Goal: Task Accomplishment & Management: Use online tool/utility

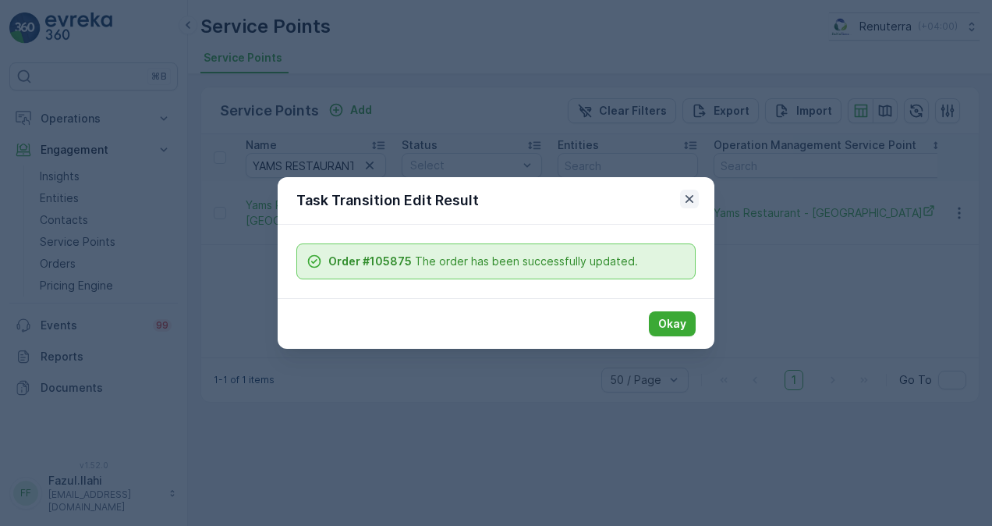
click at [682, 200] on icon "button" at bounding box center [690, 199] width 16 height 16
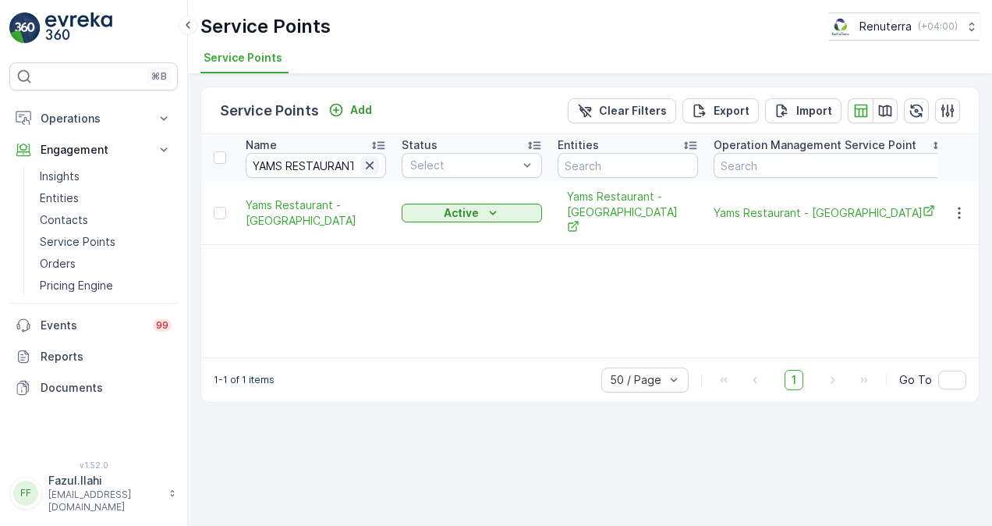
click at [367, 168] on icon "button" at bounding box center [370, 166] width 16 height 16
click at [317, 158] on input "text" at bounding box center [316, 165] width 140 height 25
paste input "ALNAJMA"
type input "ALNAJMA"
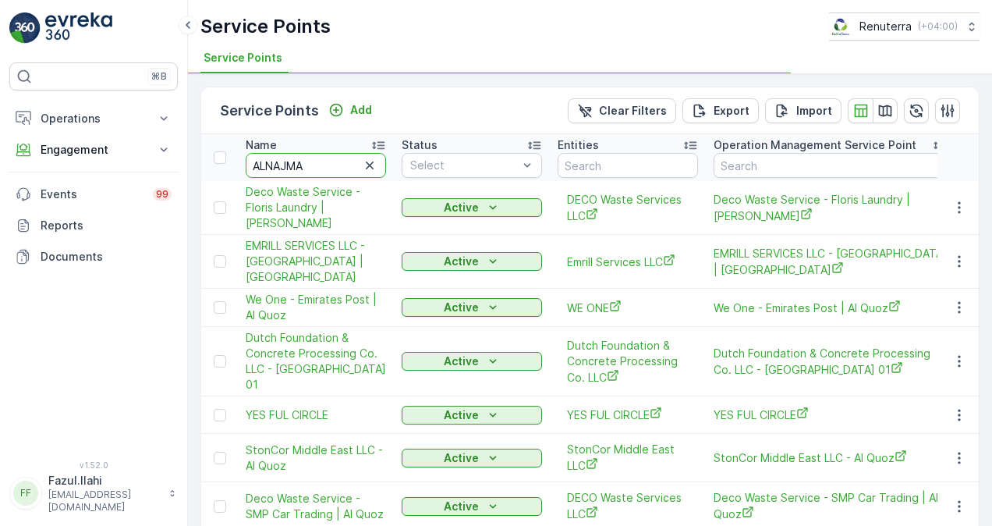
click at [308, 170] on input "ALNAJMA" at bounding box center [316, 165] width 140 height 25
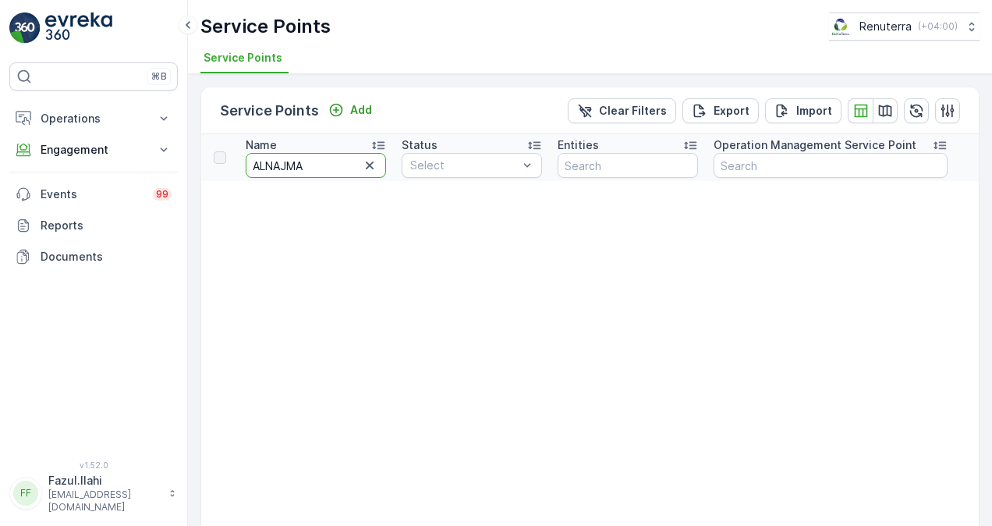
click at [329, 161] on input "ALNAJMA" at bounding box center [316, 165] width 140 height 25
type input "ALNAJM"
click at [310, 172] on input "ALNAJM" at bounding box center [316, 165] width 140 height 25
type input "AL"
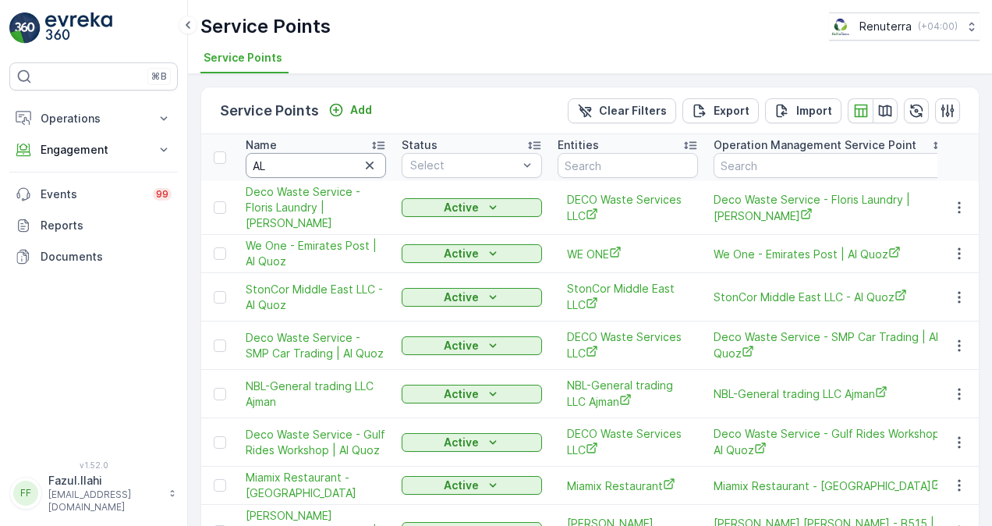
click at [321, 165] on input "AL" at bounding box center [316, 165] width 140 height 25
type input "ALىش"
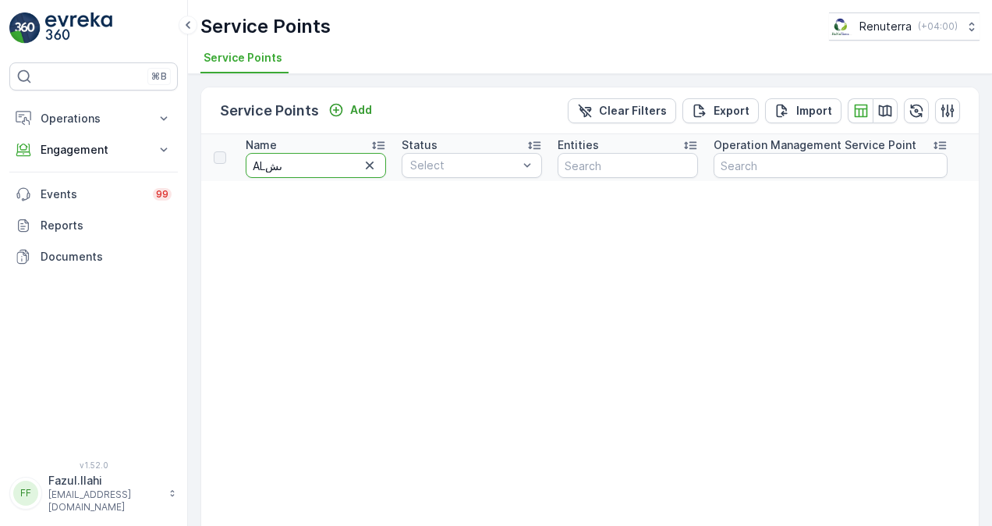
click at [306, 167] on input "ALىش" at bounding box center [316, 165] width 140 height 25
type input "A"
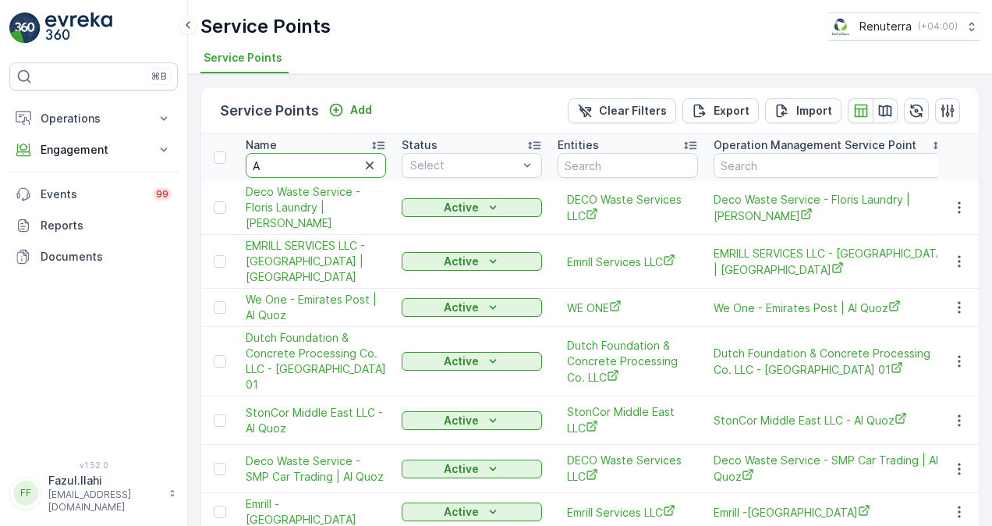
click at [307, 172] on input "A" at bounding box center [316, 165] width 140 height 25
type input "Al"
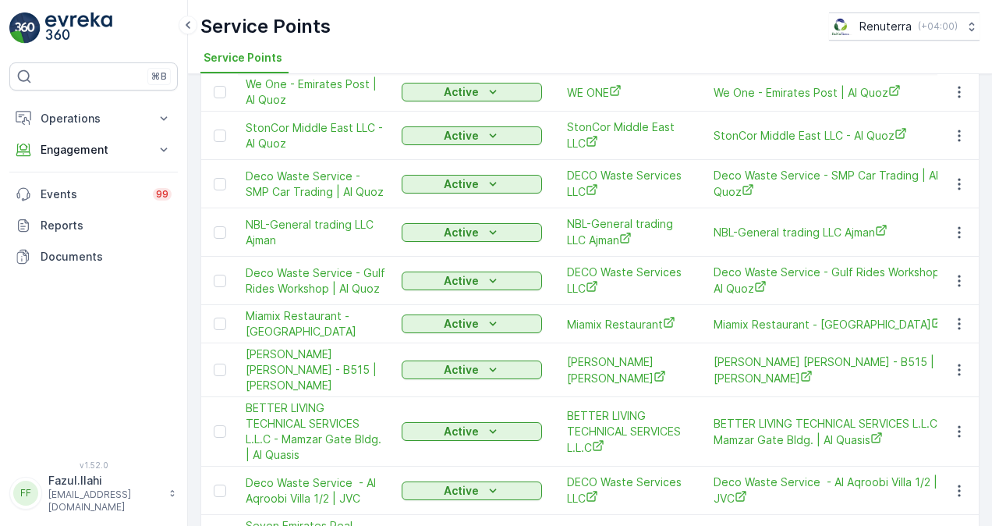
scroll to position [53, 0]
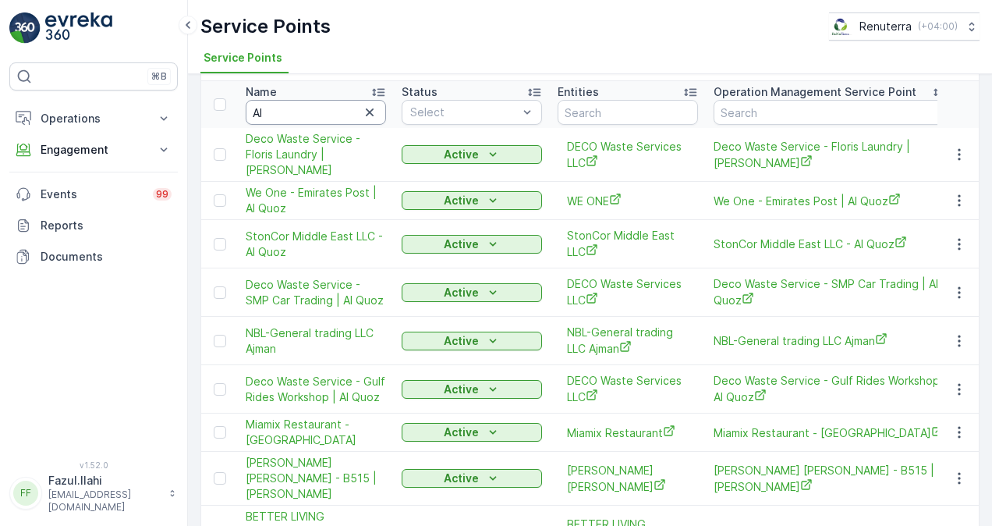
click at [294, 105] on input "Al" at bounding box center [316, 112] width 140 height 25
type input "Al n"
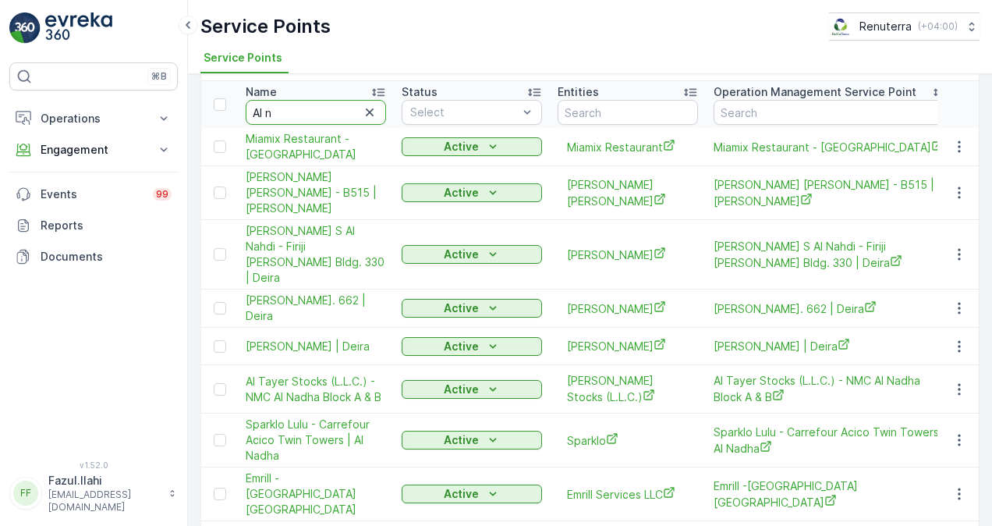
click at [313, 115] on input "Al n" at bounding box center [316, 112] width 140 height 25
type input "Al naj"
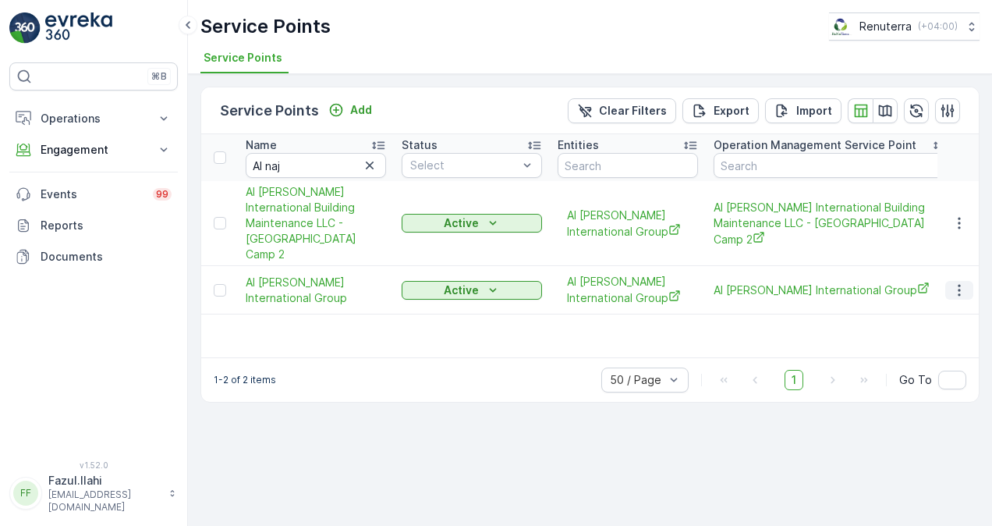
click at [949, 281] on button "button" at bounding box center [959, 290] width 28 height 19
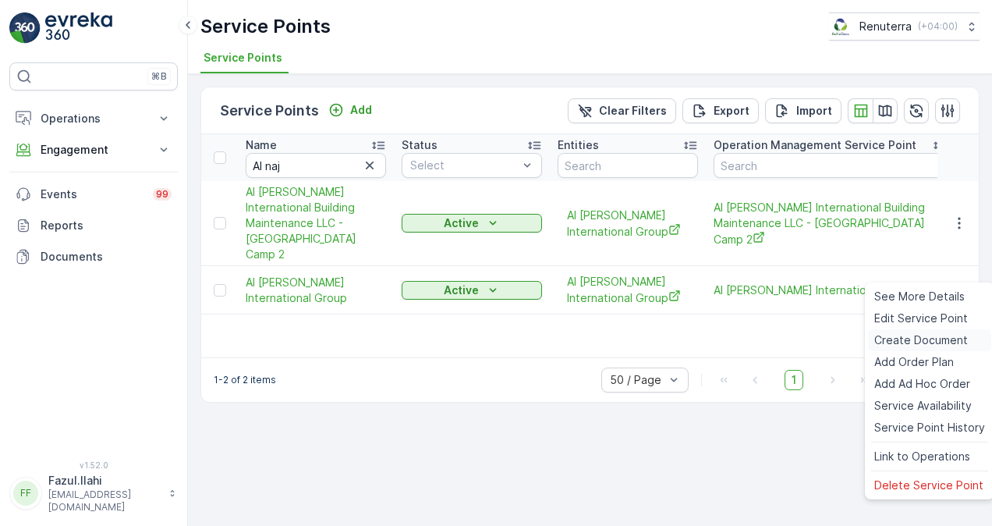
click at [895, 329] on div "Create Document" at bounding box center [929, 340] width 123 height 22
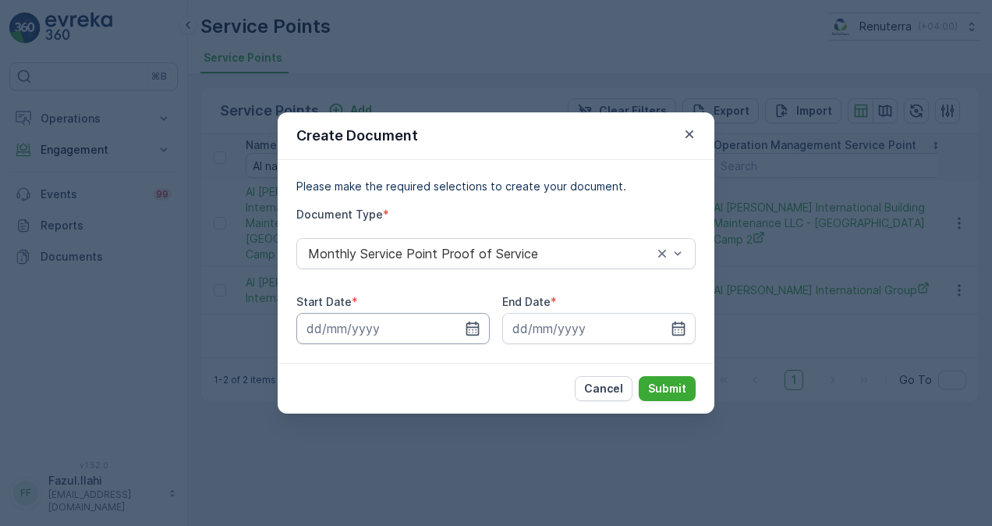
click at [481, 326] on input at bounding box center [392, 328] width 193 height 31
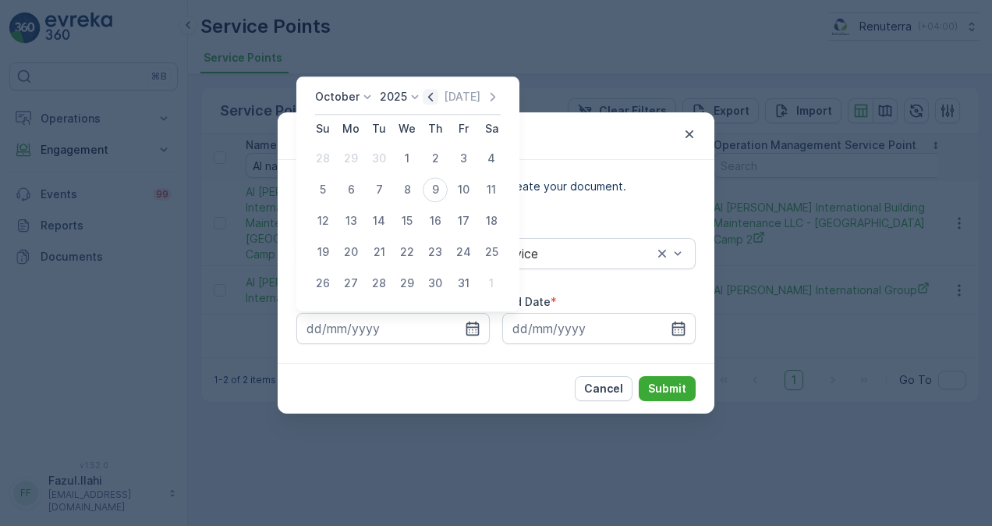
click at [435, 97] on icon "button" at bounding box center [431, 97] width 16 height 16
click at [354, 157] on div "1" at bounding box center [351, 158] width 25 height 25
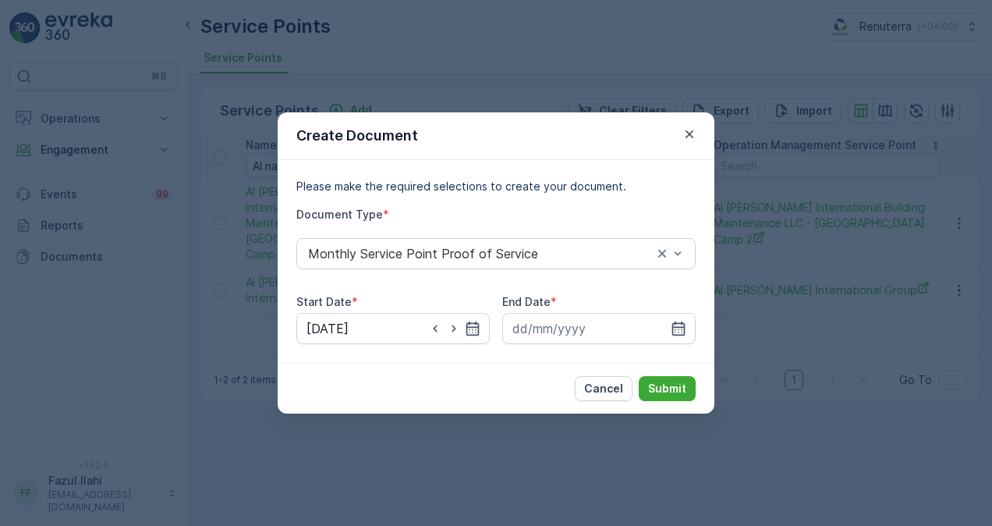
type input "01.09.2025"
click at [672, 317] on input at bounding box center [598, 328] width 193 height 31
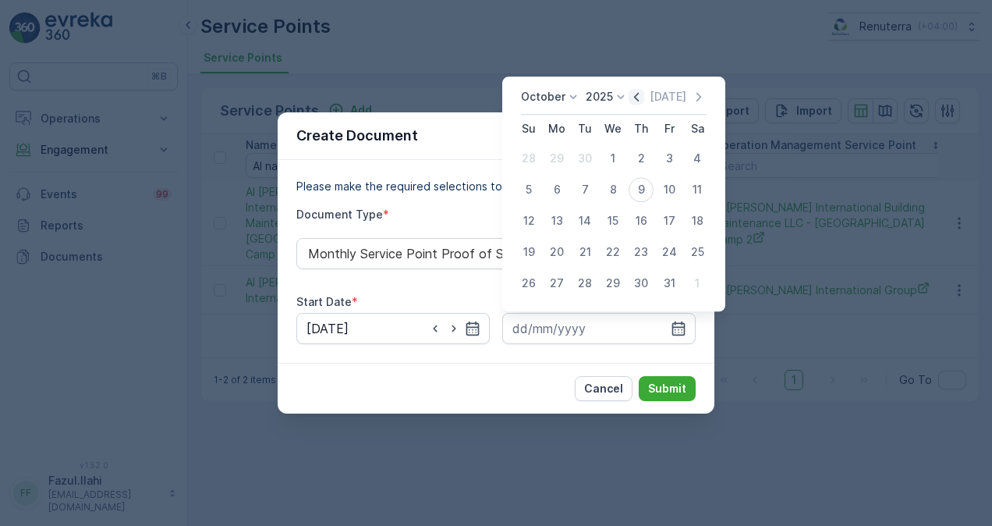
click at [640, 92] on icon "button" at bounding box center [637, 97] width 16 height 16
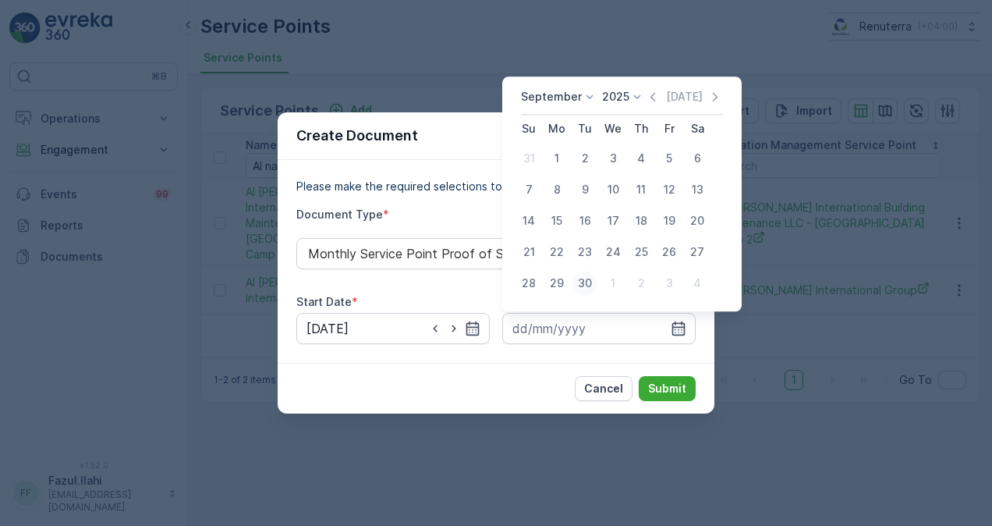
click at [583, 287] on div "30" at bounding box center [585, 283] width 25 height 25
type input "30.09.2025"
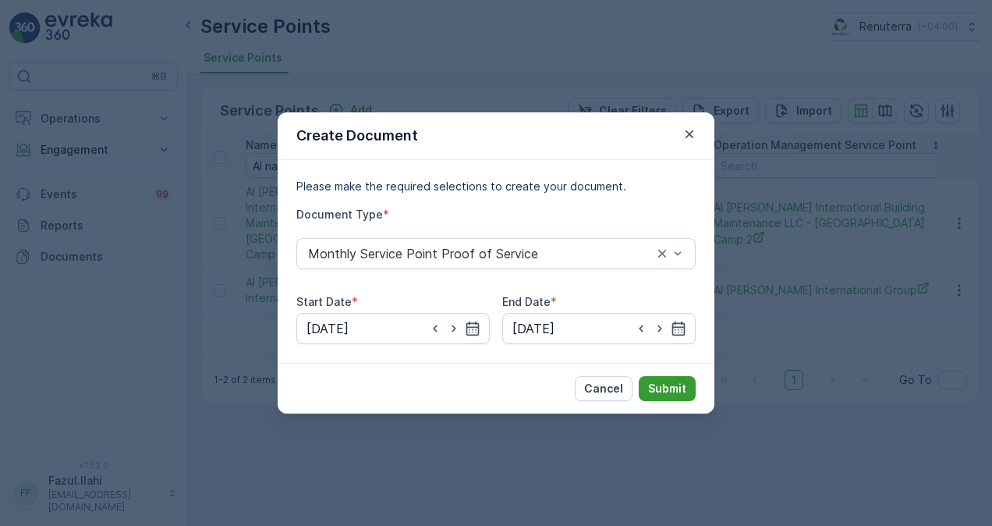
click at [673, 376] on button "Submit" at bounding box center [667, 388] width 57 height 25
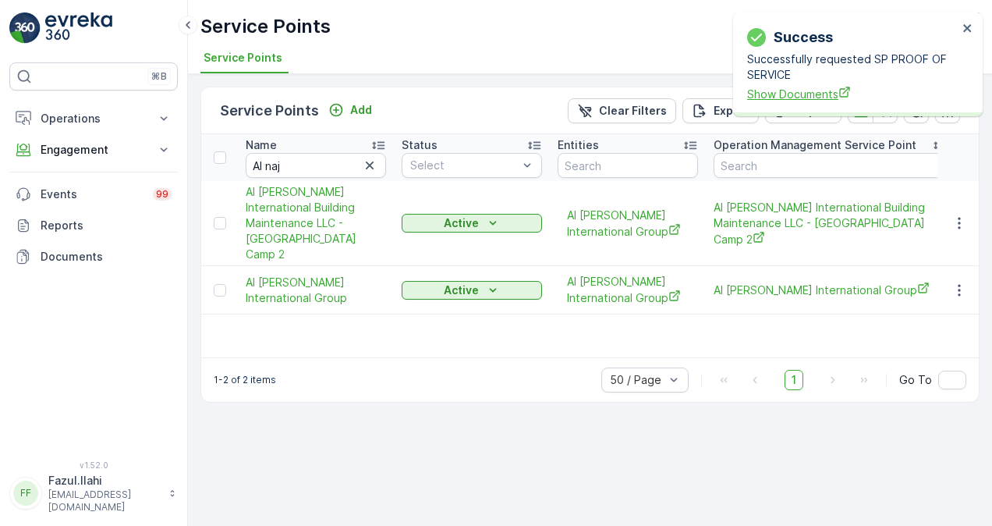
click at [800, 97] on span "Show Documents" at bounding box center [852, 94] width 211 height 16
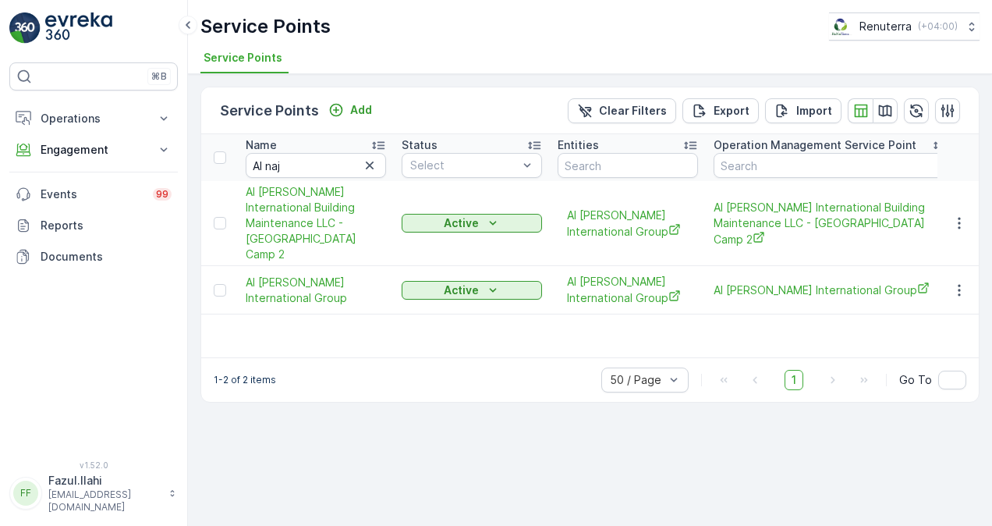
click at [952, 201] on td at bounding box center [959, 223] width 42 height 85
click at [955, 215] on icon "button" at bounding box center [960, 223] width 16 height 16
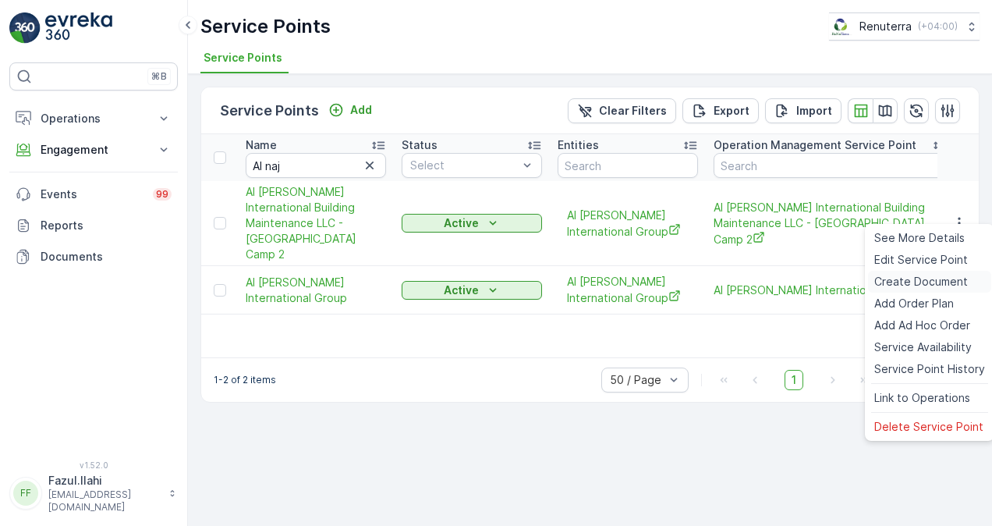
click at [926, 279] on span "Create Document" at bounding box center [921, 282] width 94 height 16
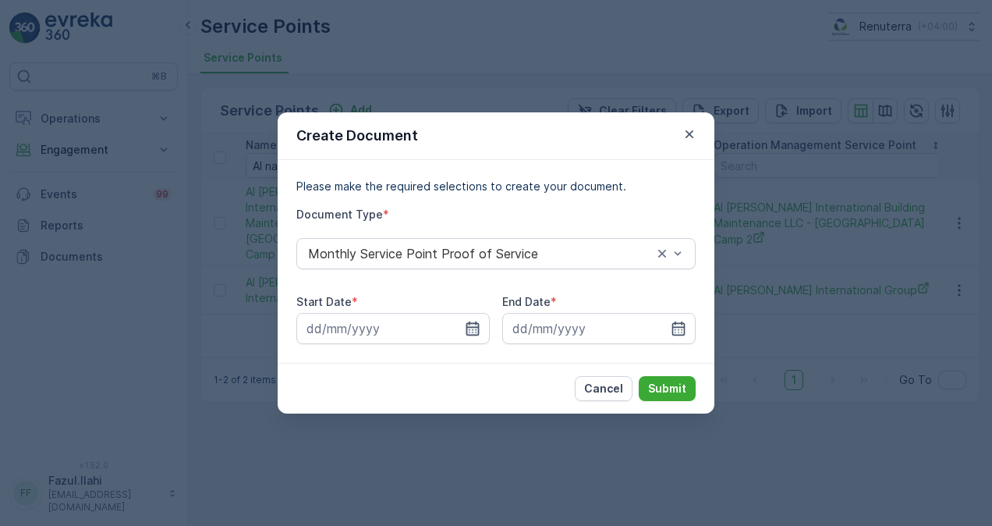
click at [476, 326] on icon "button" at bounding box center [472, 328] width 13 height 14
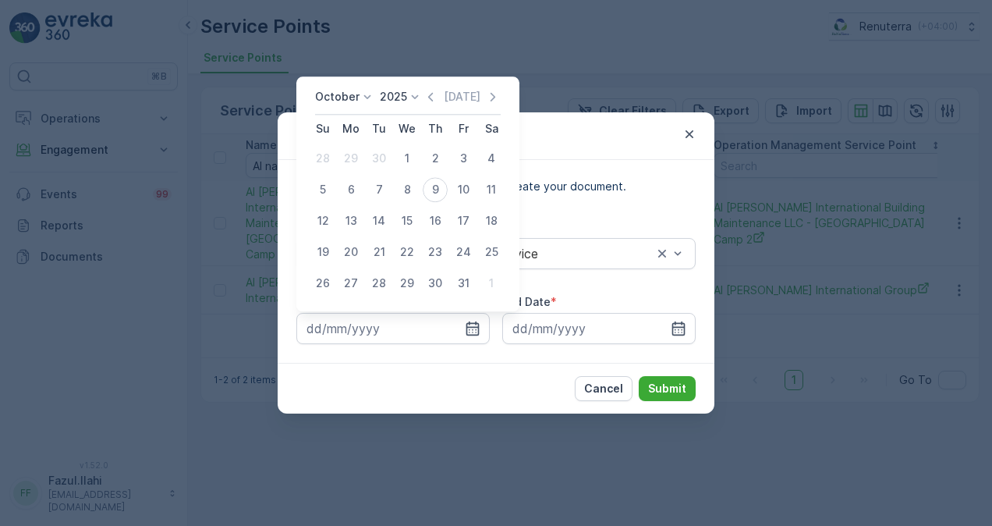
drag, startPoint x: 432, startPoint y: 101, endPoint x: 427, endPoint y: 110, distance: 9.8
click at [432, 101] on icon "button" at bounding box center [431, 97] width 16 height 16
click at [343, 159] on div "1" at bounding box center [351, 158] width 25 height 25
type input "01.09.2025"
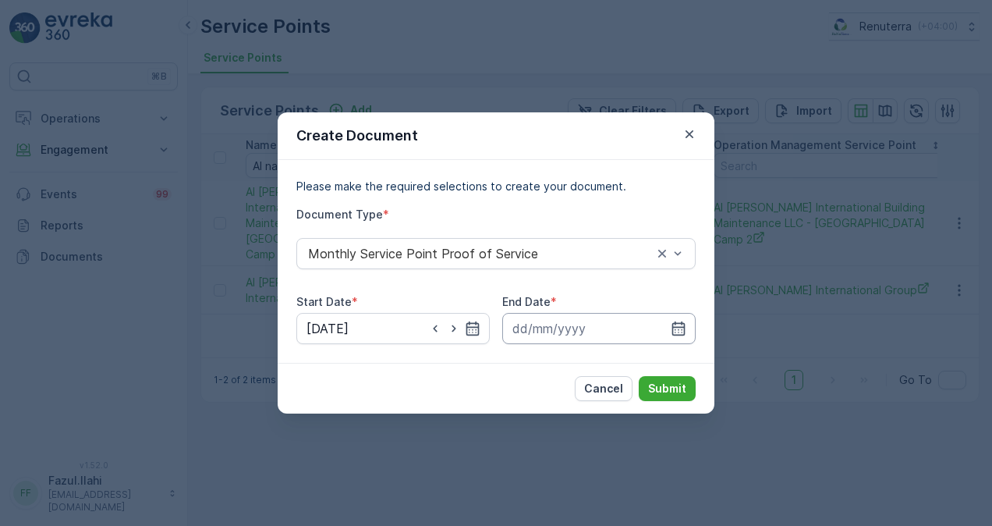
click at [667, 327] on input at bounding box center [598, 328] width 193 height 31
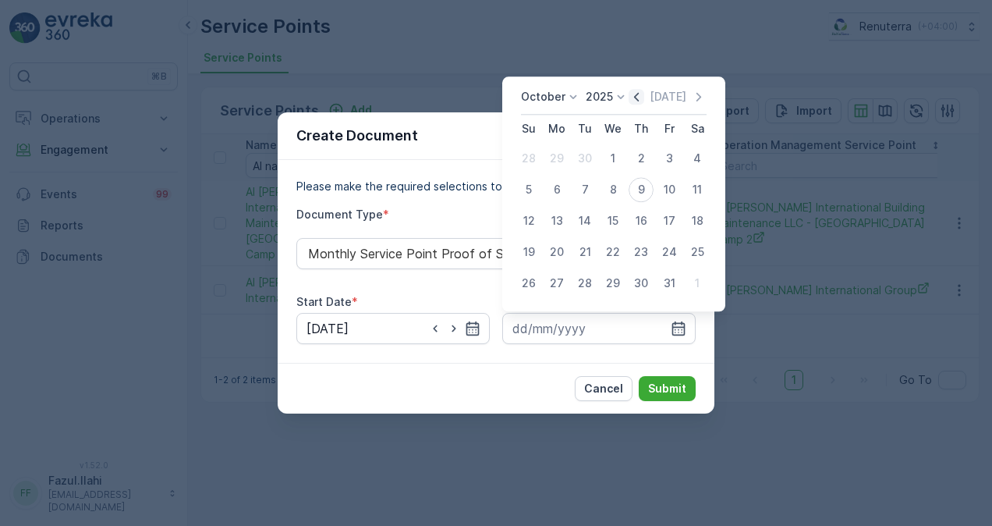
click at [636, 103] on icon "button" at bounding box center [637, 97] width 16 height 16
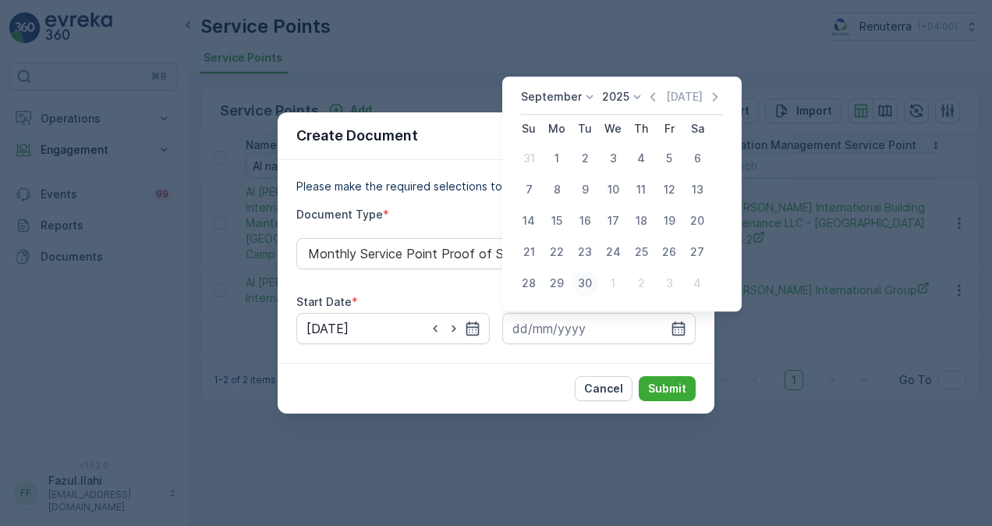
click at [587, 284] on div "30" at bounding box center [585, 283] width 25 height 25
type input "30.09.2025"
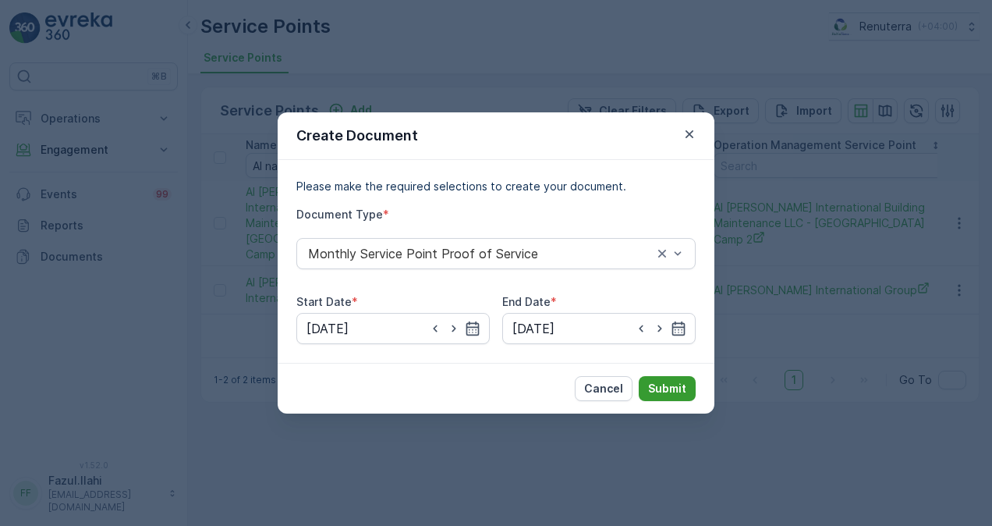
click at [644, 381] on button "Submit" at bounding box center [667, 388] width 57 height 25
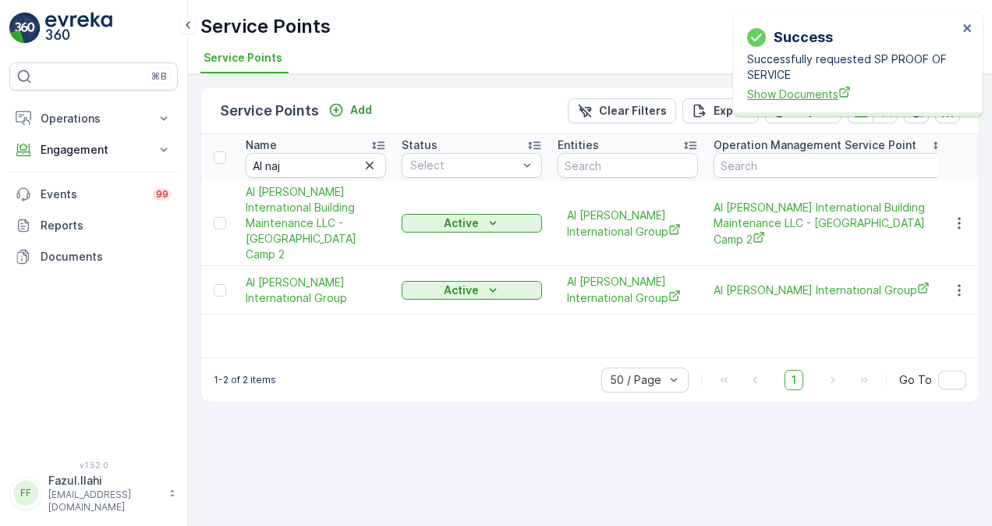
click at [799, 94] on span "Show Documents" at bounding box center [852, 94] width 211 height 16
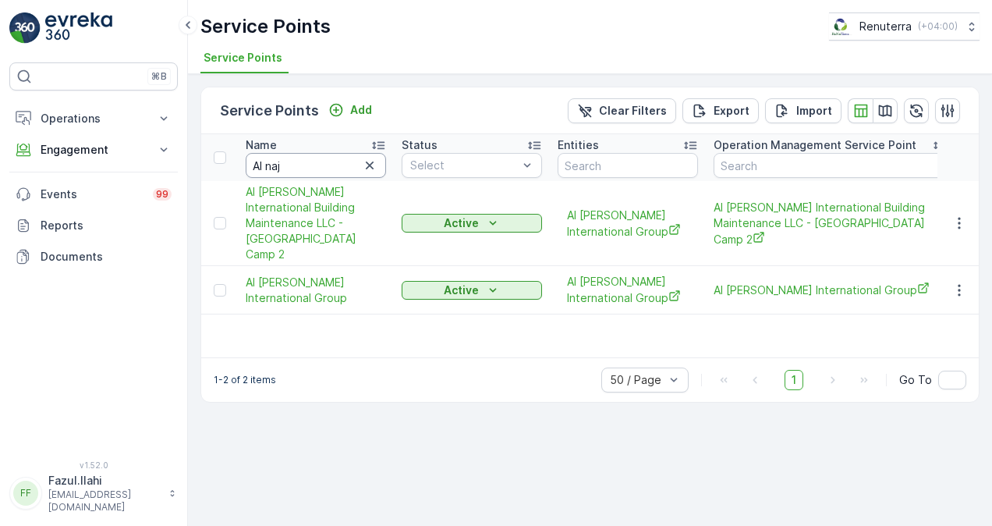
click at [307, 158] on input "Al naj" at bounding box center [316, 165] width 140 height 25
click at [307, 160] on input "Al naj" at bounding box center [316, 165] width 140 height 25
paste input "eema"
type input "Al neema"
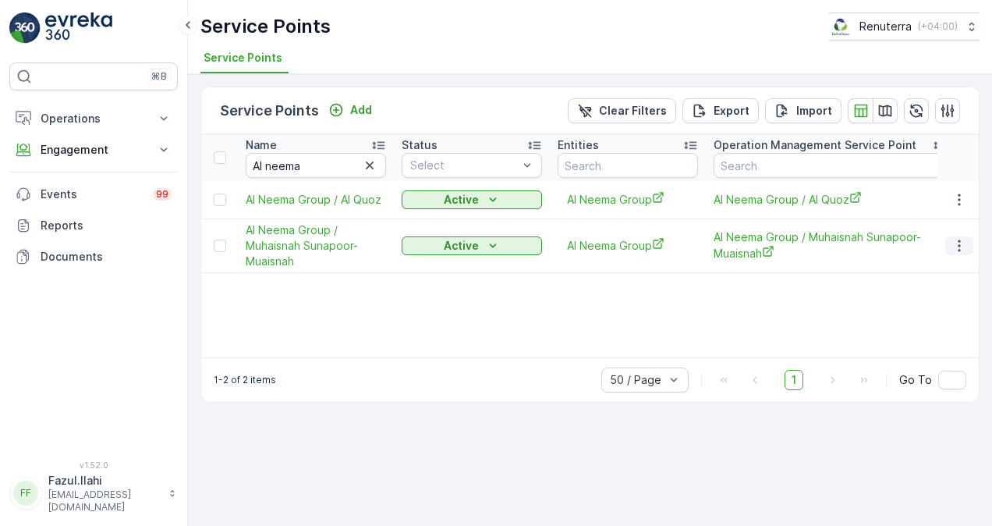
click at [948, 244] on button "button" at bounding box center [959, 245] width 28 height 19
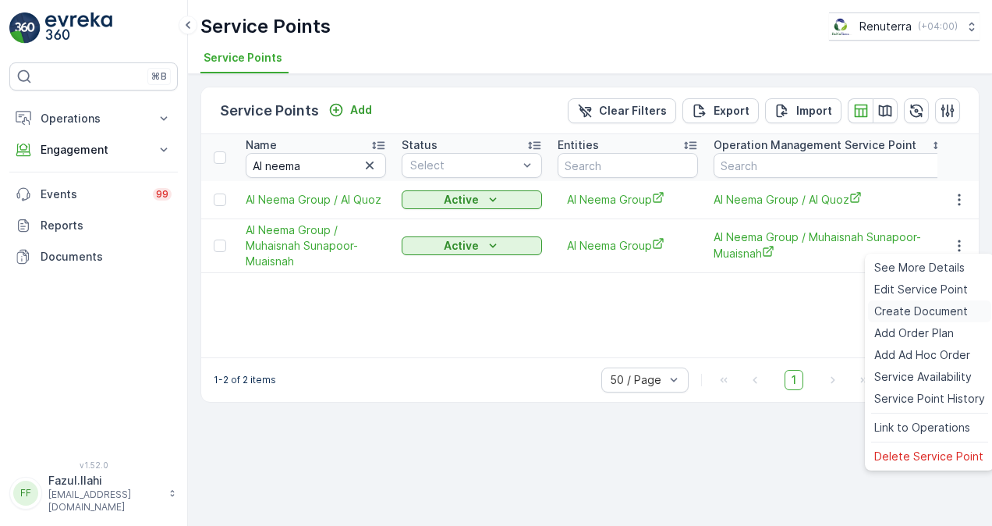
click at [931, 311] on span "Create Document" at bounding box center [921, 311] width 94 height 16
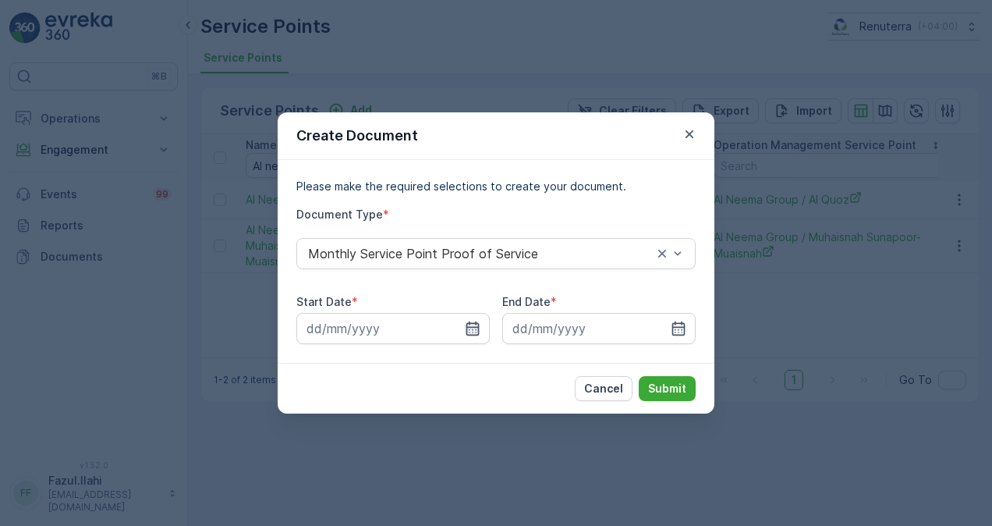
click at [475, 331] on icon "button" at bounding box center [473, 329] width 16 height 16
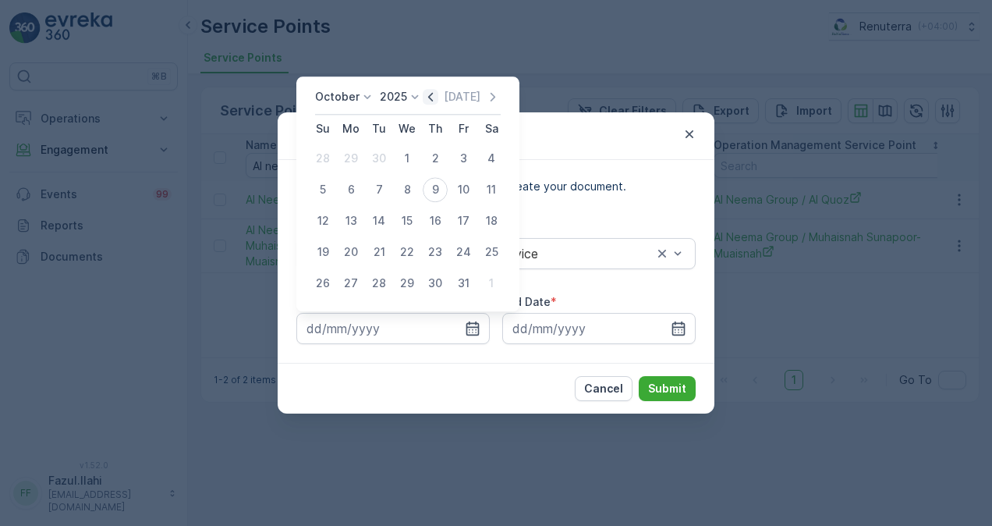
click at [431, 94] on icon "button" at bounding box center [431, 97] width 16 height 16
click at [356, 161] on div "1" at bounding box center [351, 158] width 25 height 25
type input "01.09.2025"
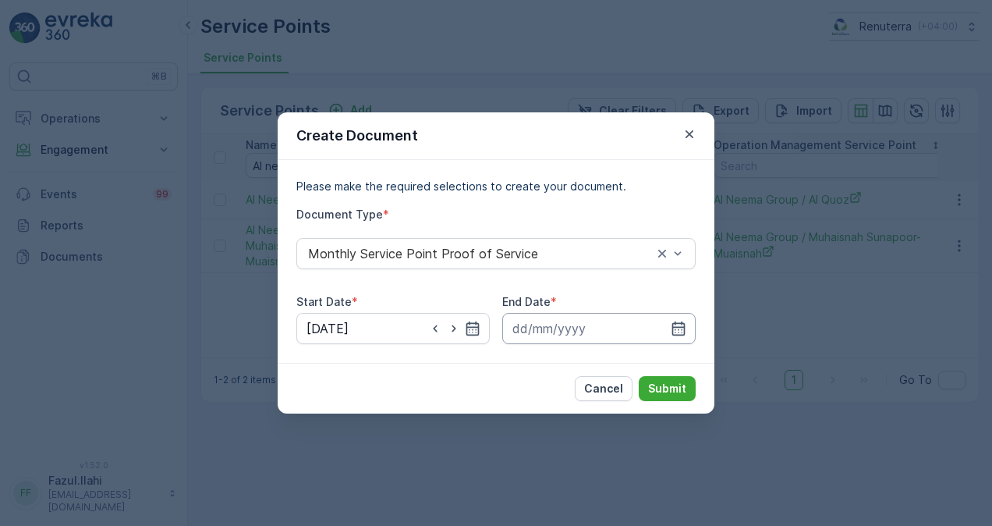
click at [684, 339] on input at bounding box center [598, 328] width 193 height 31
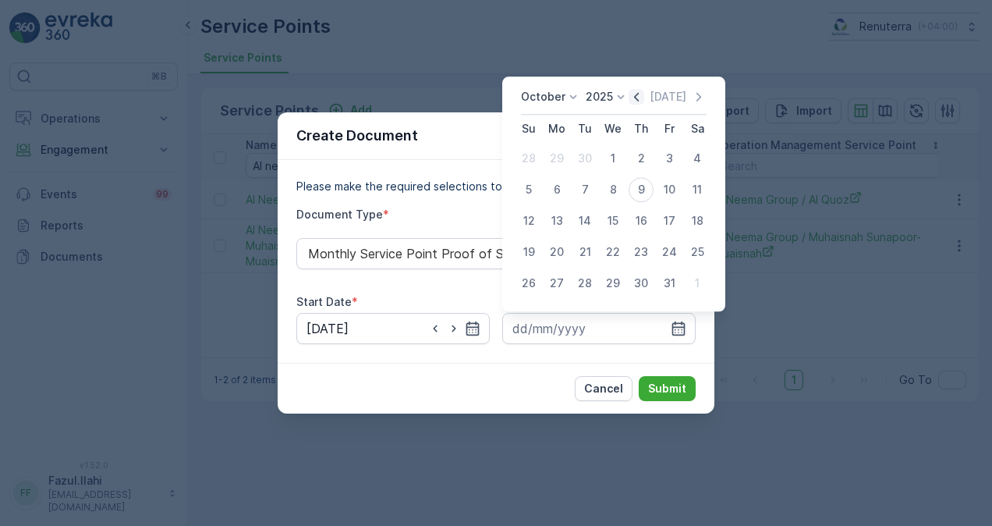
click at [636, 96] on icon "button" at bounding box center [637, 97] width 16 height 16
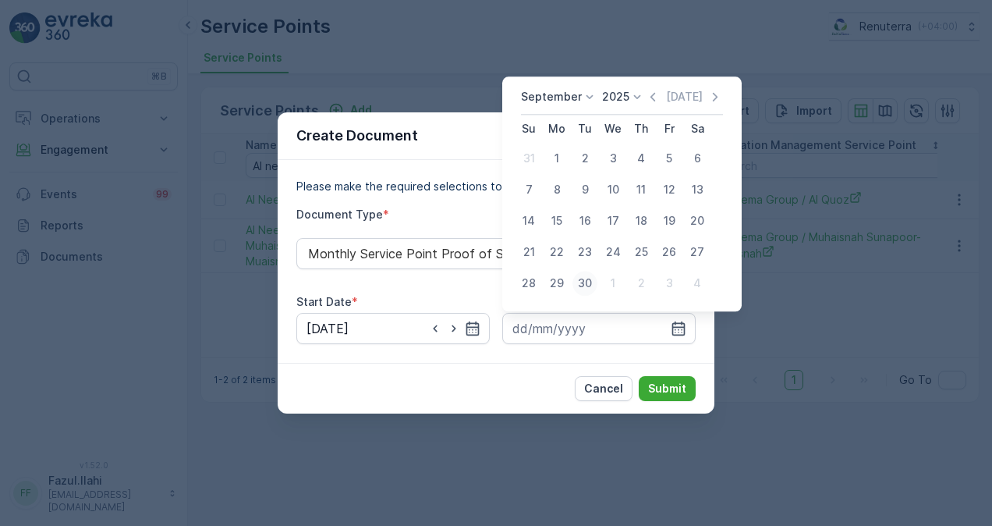
click at [581, 282] on div "30" at bounding box center [585, 283] width 25 height 25
type input "30.09.2025"
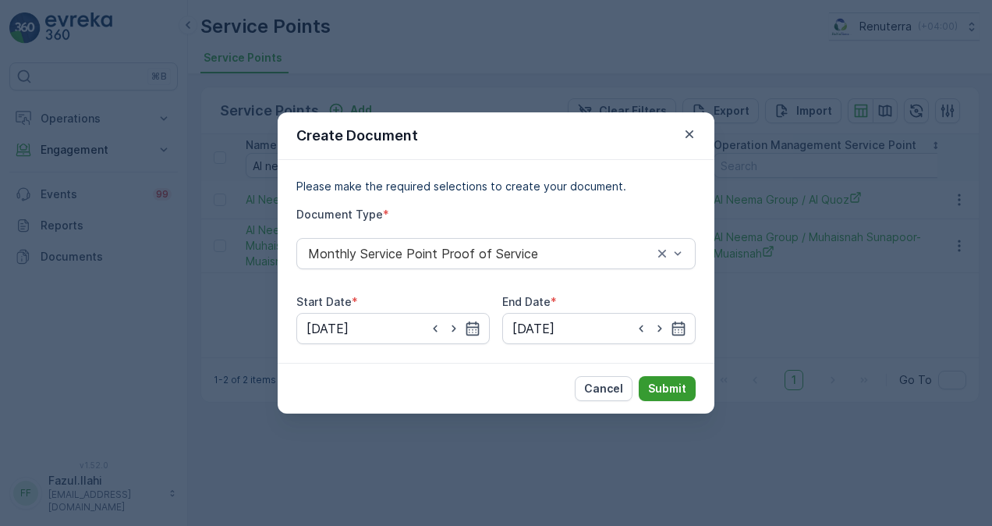
click at [660, 388] on p "Submit" at bounding box center [667, 389] width 38 height 16
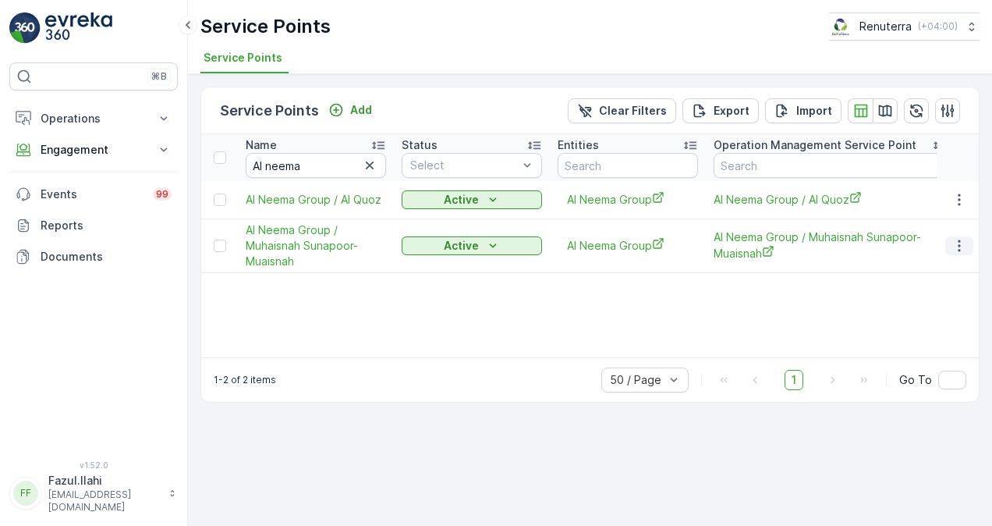
click at [953, 241] on icon "button" at bounding box center [960, 246] width 16 height 16
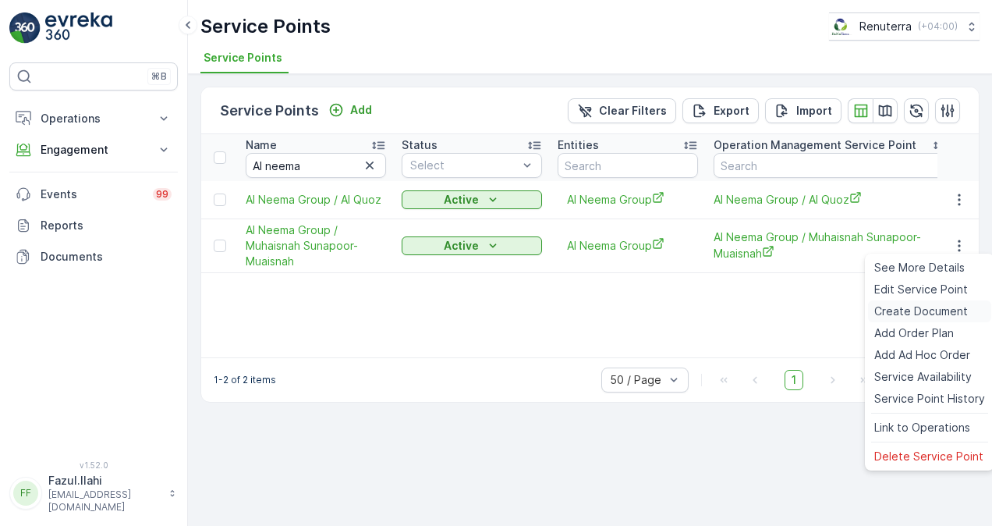
click at [933, 317] on span "Create Document" at bounding box center [921, 311] width 94 height 16
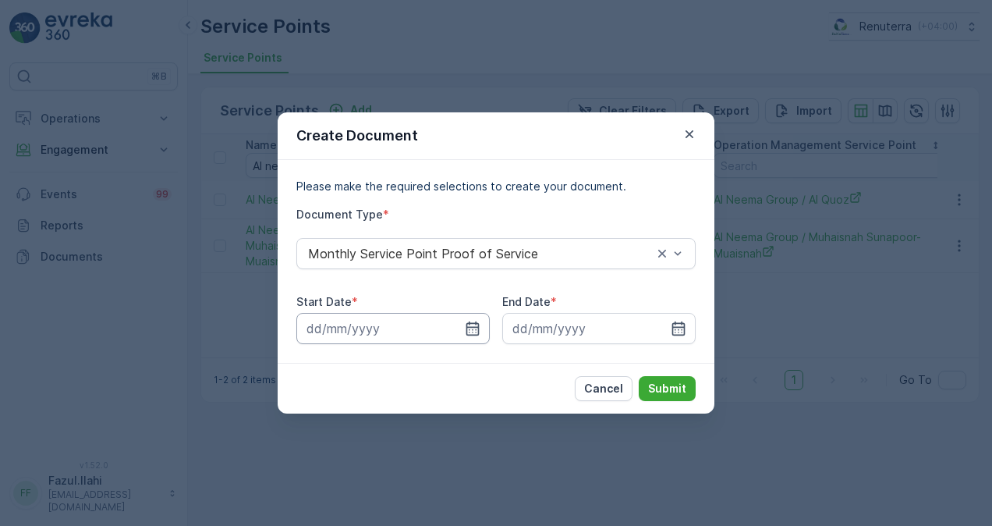
click at [475, 340] on input at bounding box center [392, 328] width 193 height 31
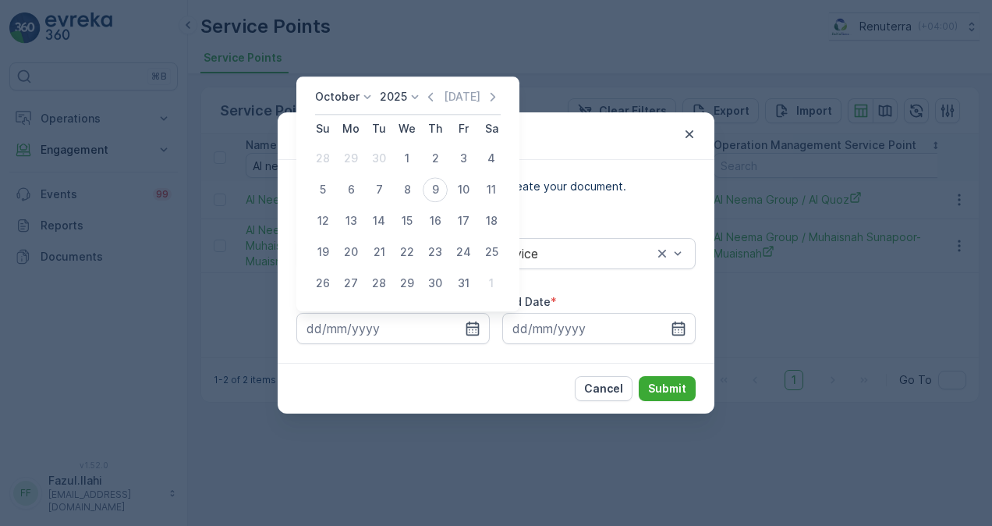
click at [441, 95] on div "Today" at bounding box center [462, 97] width 78 height 16
click at [438, 98] on icon "button" at bounding box center [431, 97] width 16 height 16
click at [346, 165] on div "1" at bounding box center [351, 158] width 25 height 25
type input "01.09.2025"
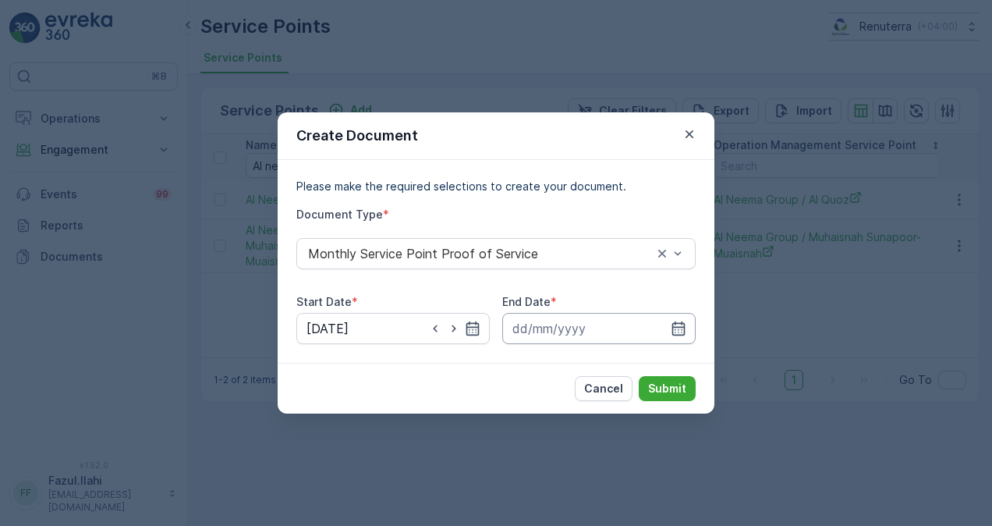
click at [675, 339] on input at bounding box center [598, 328] width 193 height 31
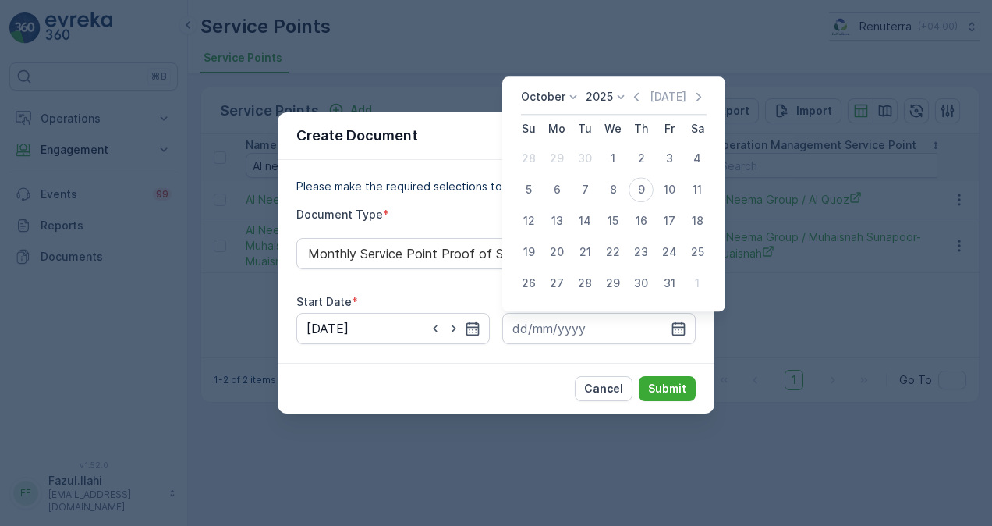
drag, startPoint x: 633, startPoint y: 94, endPoint x: 633, endPoint y: 119, distance: 25.0
click at [633, 94] on icon "button" at bounding box center [637, 97] width 16 height 16
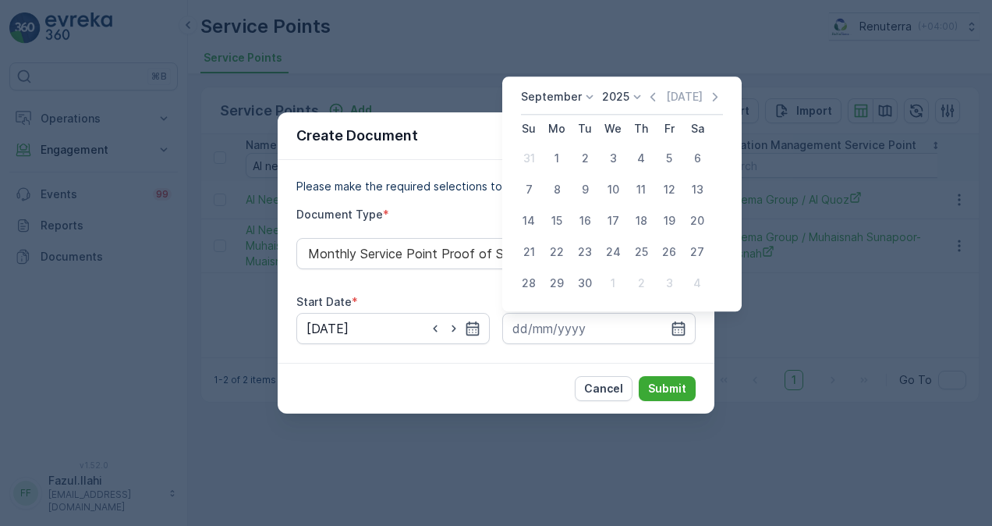
drag, startPoint x: 589, startPoint y: 285, endPoint x: 598, endPoint y: 294, distance: 12.7
click at [588, 285] on div "30" at bounding box center [585, 283] width 25 height 25
type input "30.09.2025"
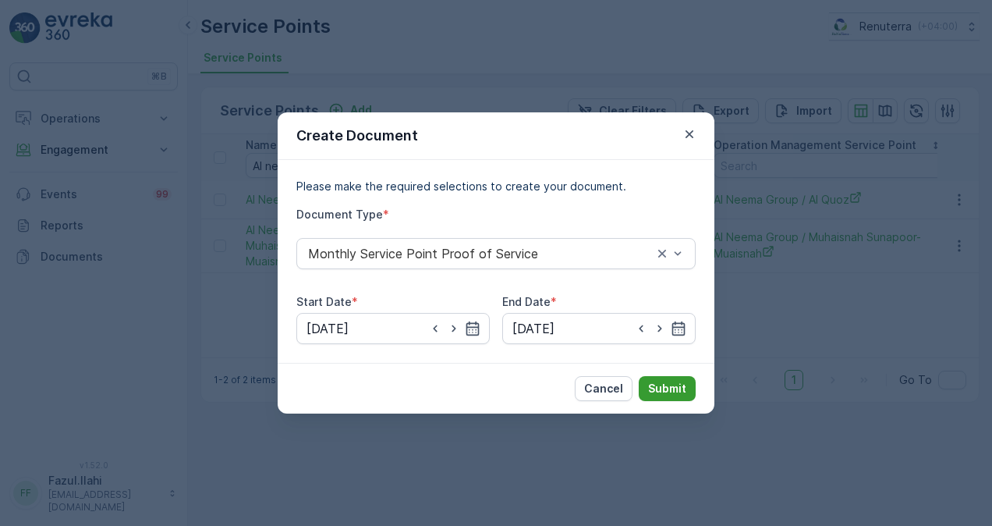
click at [652, 378] on button "Submit" at bounding box center [667, 388] width 57 height 25
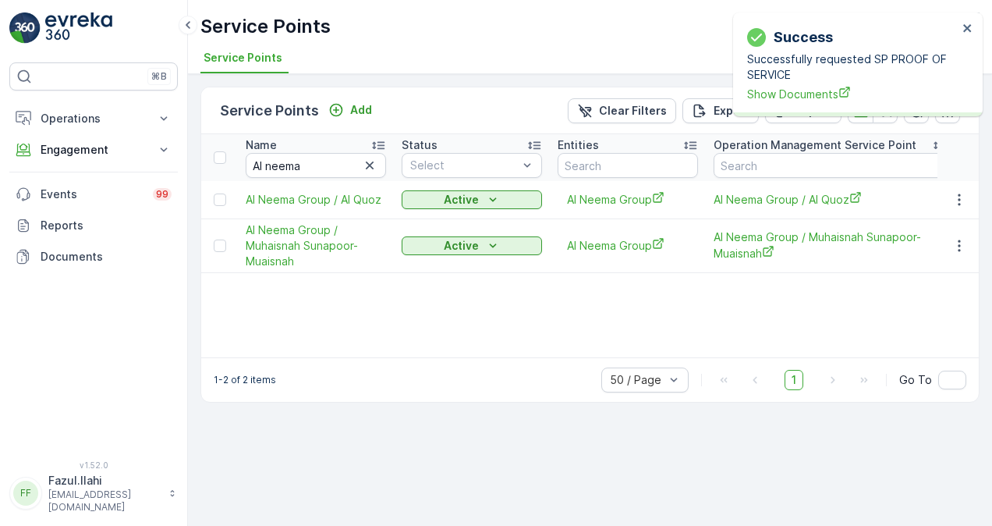
click at [780, 102] on div "Success Successfully requested SP PROOF OF SERVICE Show Documents" at bounding box center [853, 64] width 220 height 85
click at [778, 95] on span "Show Documents" at bounding box center [852, 94] width 211 height 16
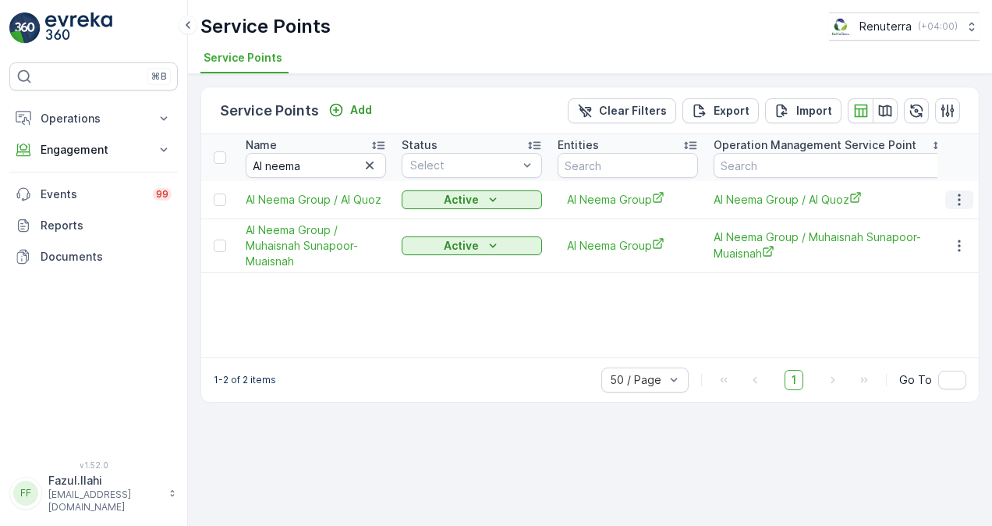
click at [960, 195] on icon "button" at bounding box center [959, 199] width 2 height 12
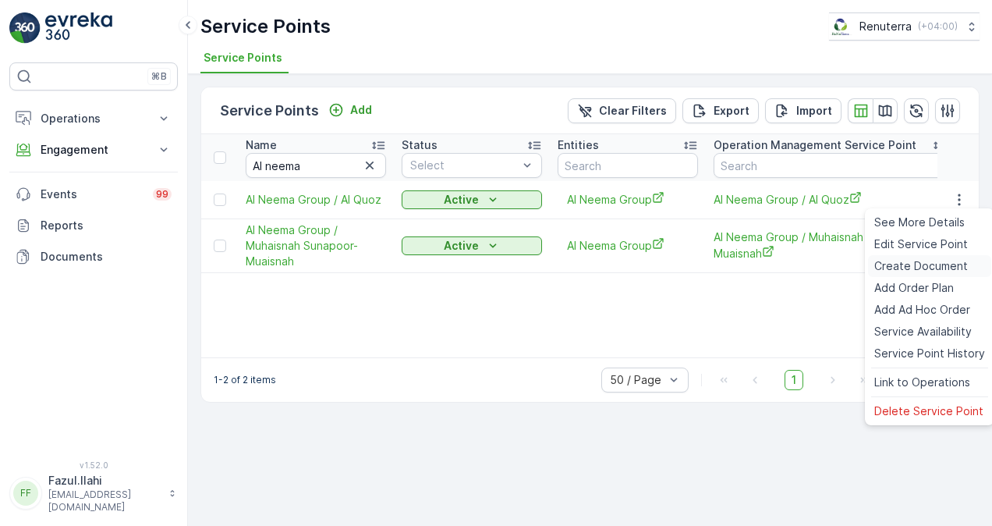
click at [949, 261] on span "Create Document" at bounding box center [921, 266] width 94 height 16
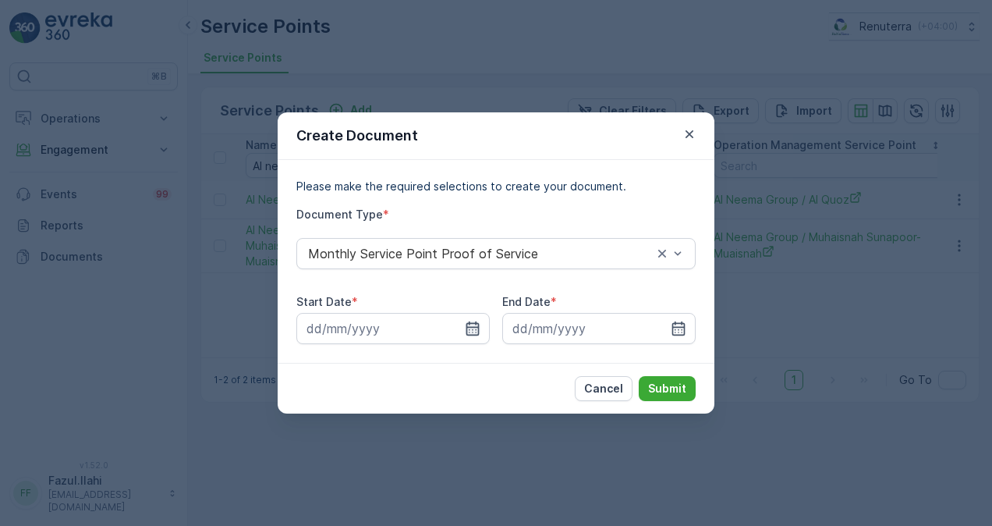
click at [469, 331] on icon "button" at bounding box center [473, 329] width 16 height 16
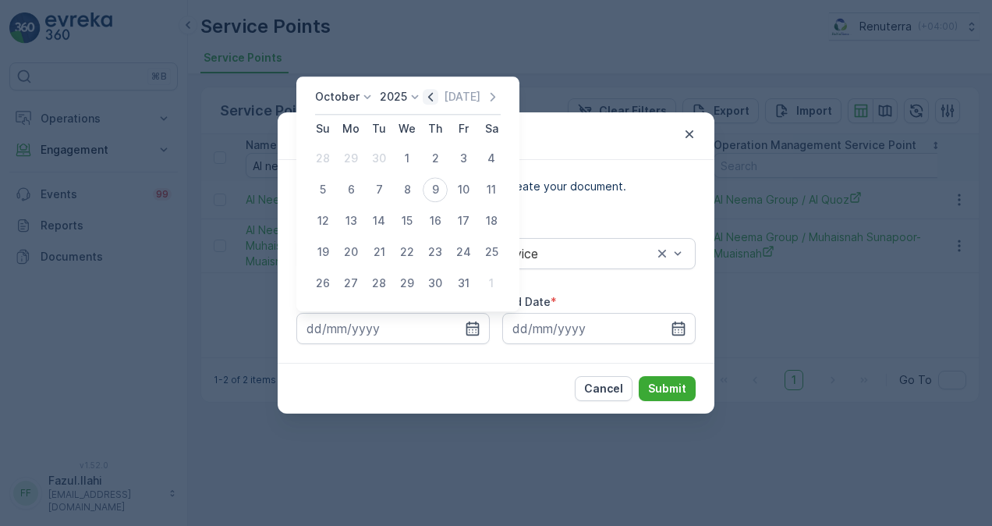
click at [430, 100] on icon "button" at bounding box center [431, 97] width 16 height 16
click at [359, 154] on div "1" at bounding box center [351, 158] width 25 height 25
type input "01.09.2025"
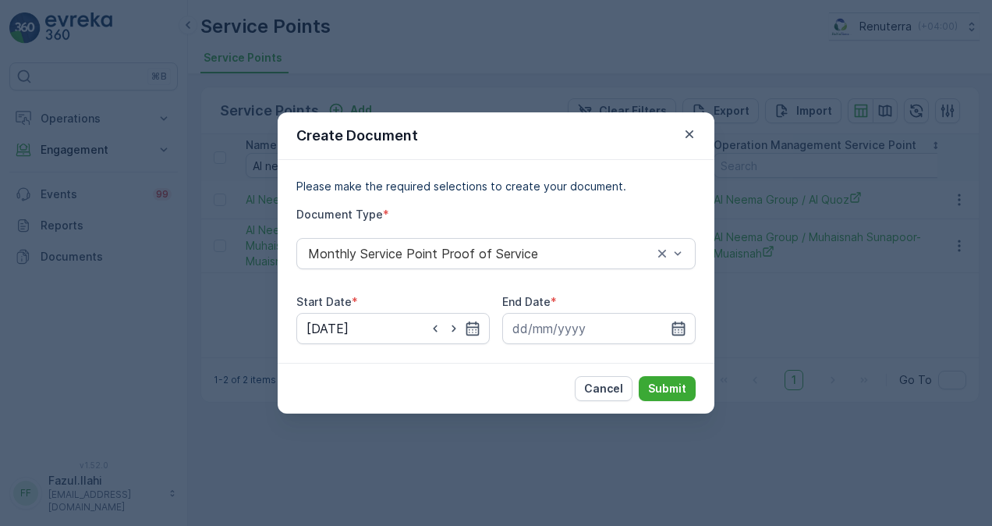
click at [683, 323] on icon "button" at bounding box center [678, 328] width 13 height 14
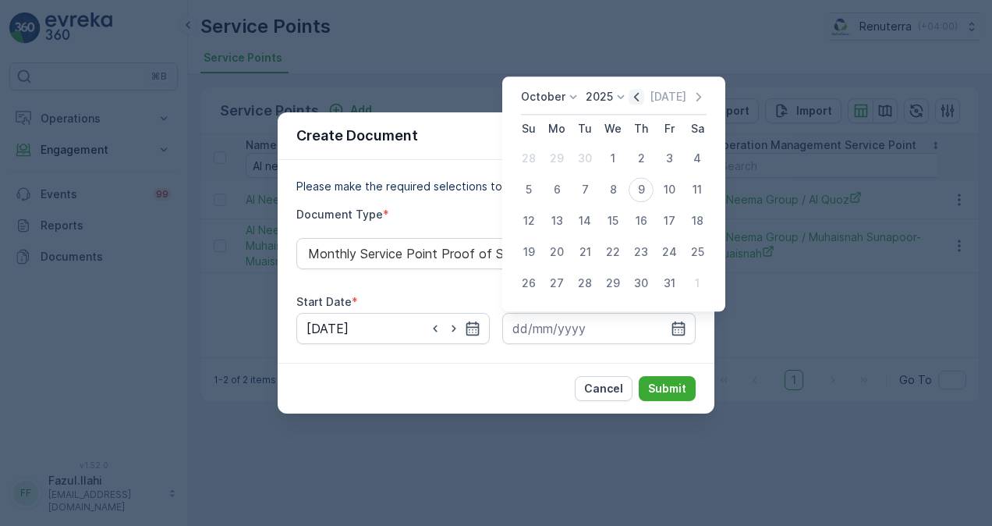
click at [640, 103] on icon "button" at bounding box center [637, 97] width 16 height 16
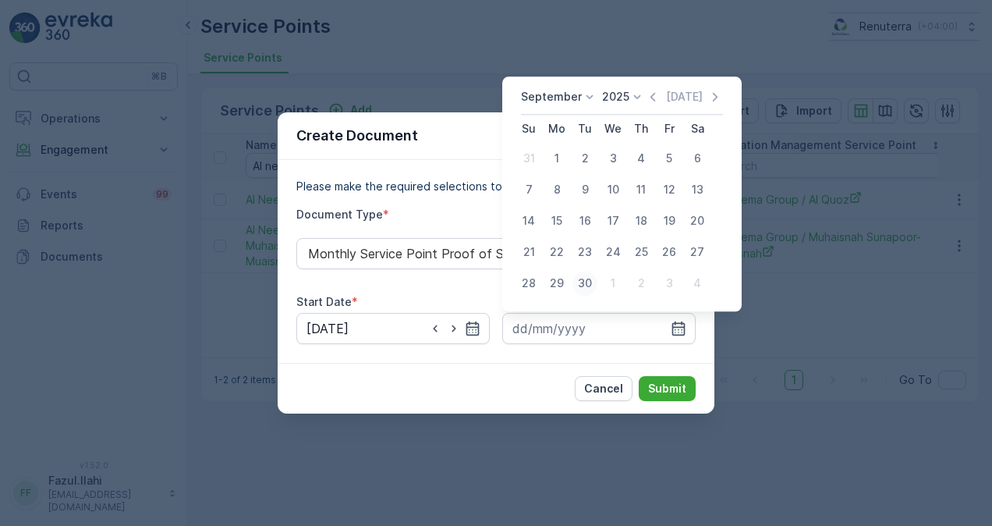
click at [583, 280] on div "30" at bounding box center [585, 283] width 25 height 25
type input "30.09.2025"
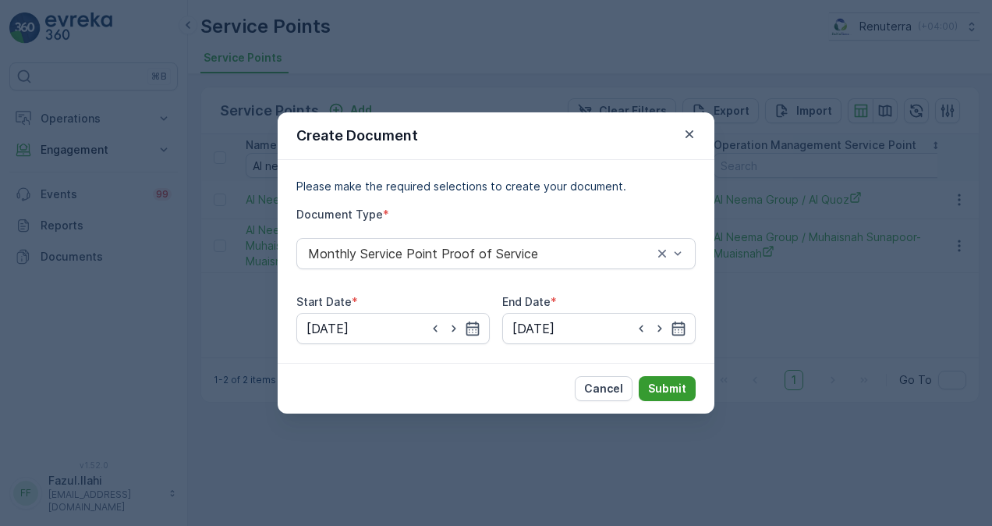
click at [668, 391] on p "Submit" at bounding box center [667, 389] width 38 height 16
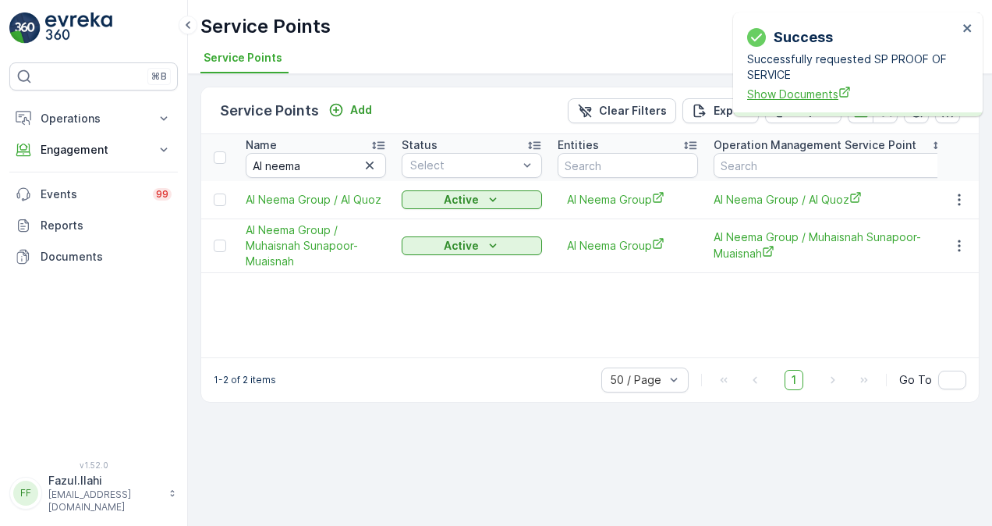
click at [814, 90] on span "Show Documents" at bounding box center [852, 94] width 211 height 16
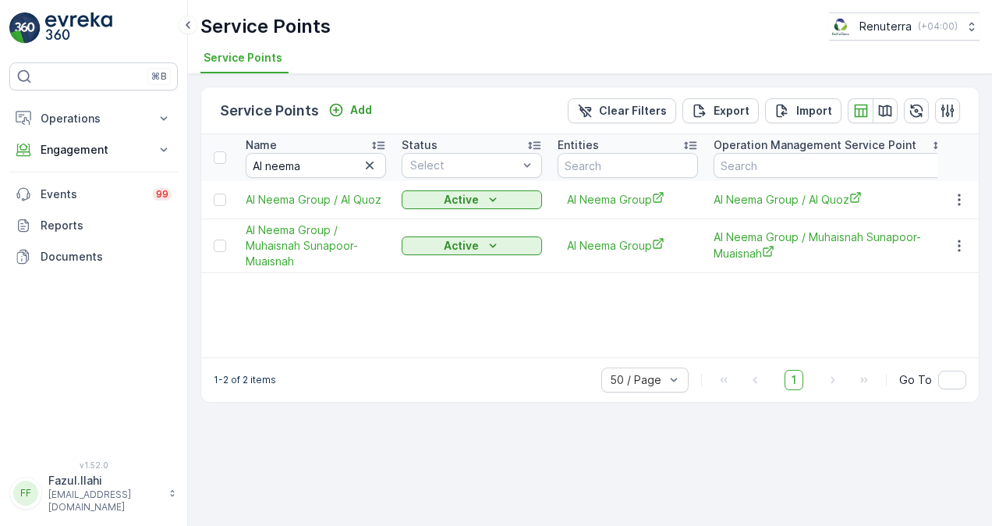
click at [437, 438] on div "Service Points Add Clear Filters Export Import Name Al neema Status Select Enti…" at bounding box center [590, 300] width 804 height 452
click at [438, 440] on div "Service Points Add Clear Filters Export Import Name Al neema Status Select Enti…" at bounding box center [590, 300] width 804 height 452
click at [373, 164] on icon "button" at bounding box center [370, 166] width 16 height 16
paste input "AL QADAH"
type input "AL QADAH"
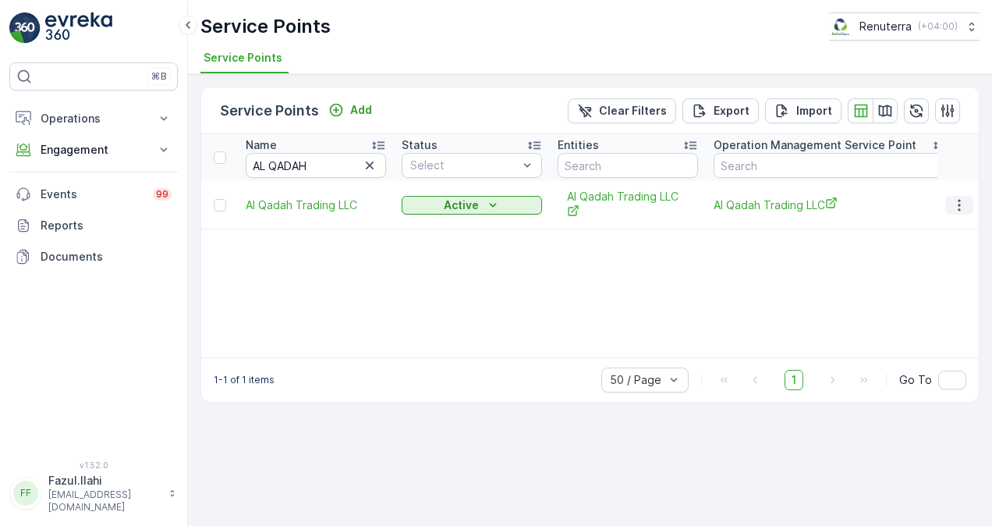
click at [964, 201] on icon "button" at bounding box center [960, 205] width 16 height 16
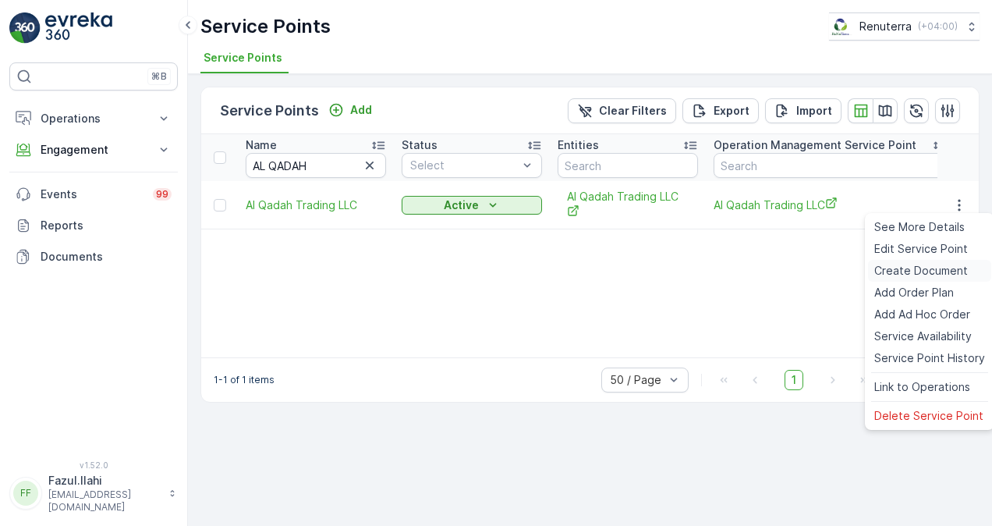
click at [913, 271] on span "Create Document" at bounding box center [921, 271] width 94 height 16
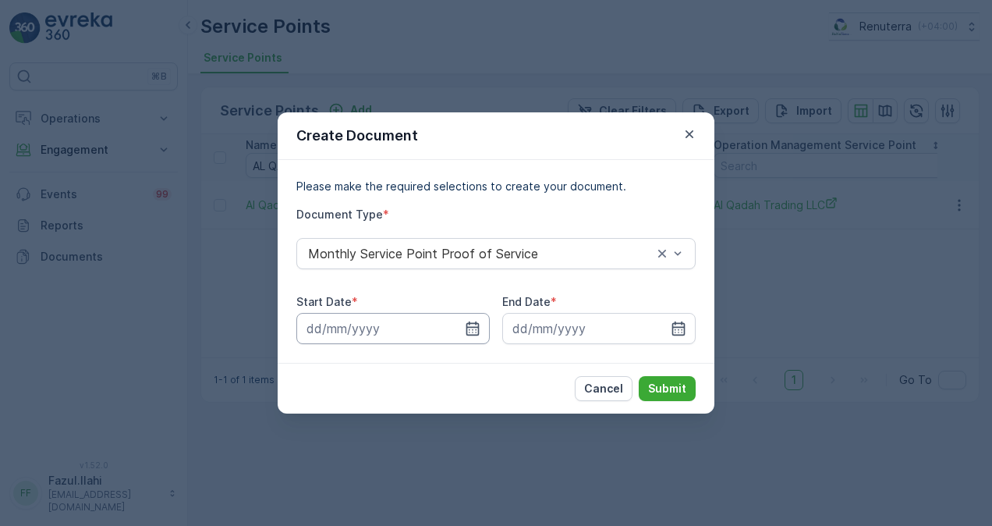
click at [462, 340] on input at bounding box center [392, 328] width 193 height 31
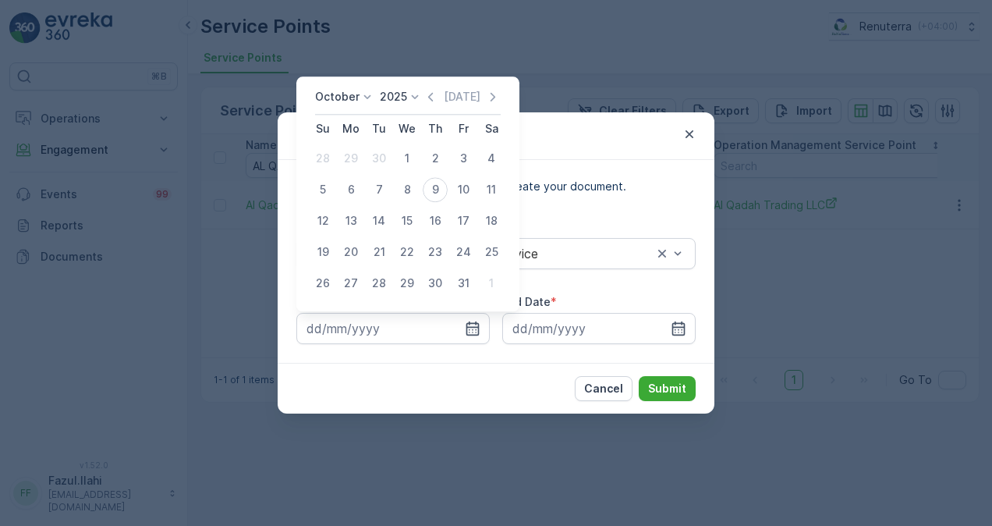
click at [431, 105] on div "October 2025 Today" at bounding box center [408, 102] width 186 height 26
click at [435, 91] on icon "button" at bounding box center [431, 97] width 16 height 16
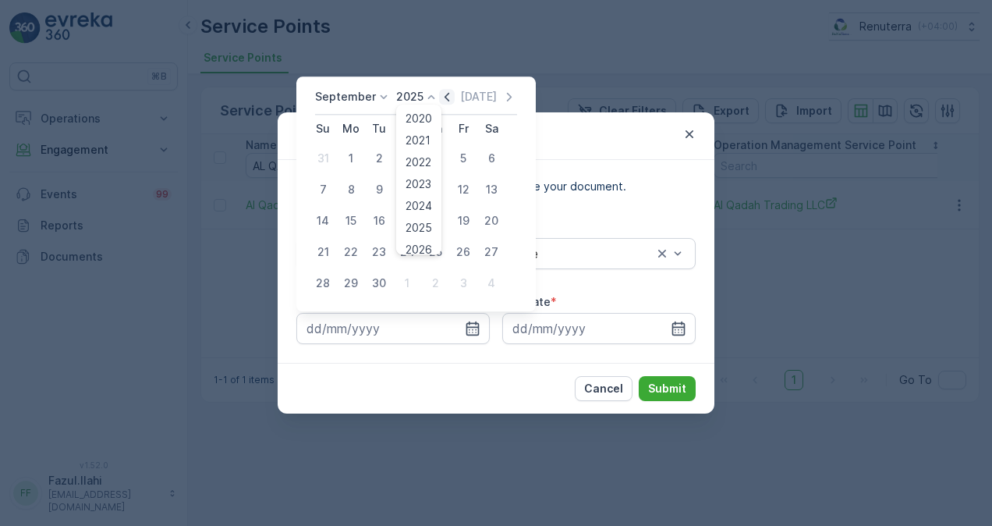
click at [435, 91] on icon at bounding box center [432, 97] width 16 height 16
click at [355, 156] on div "1" at bounding box center [351, 158] width 25 height 25
type input "01.09.2025"
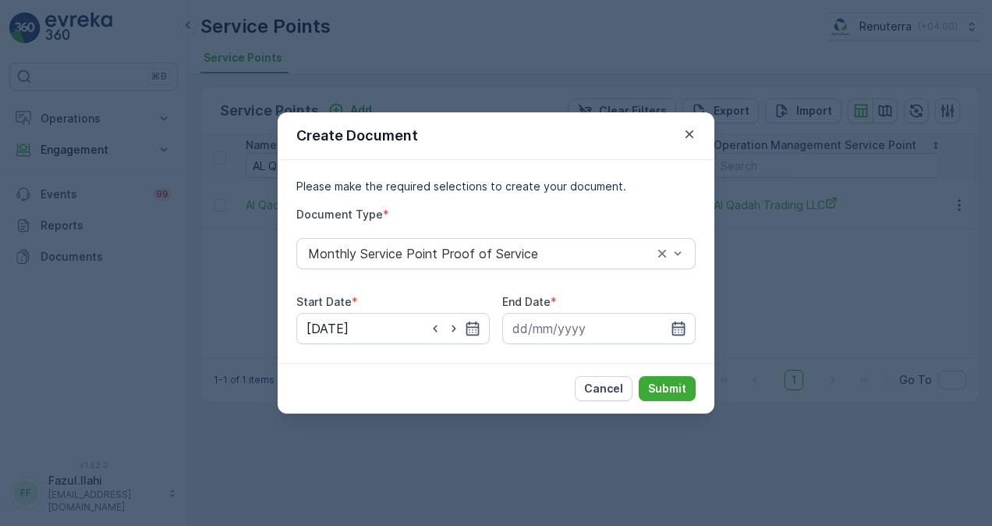
click at [675, 331] on icon "button" at bounding box center [678, 328] width 13 height 14
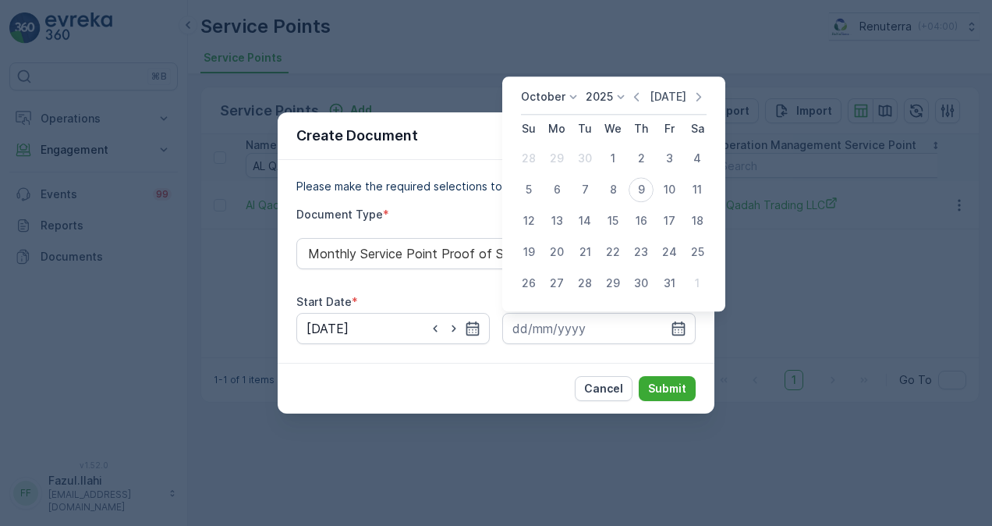
click at [659, 104] on p "Today" at bounding box center [668, 97] width 37 height 16
click at [594, 276] on div "28" at bounding box center [585, 283] width 25 height 25
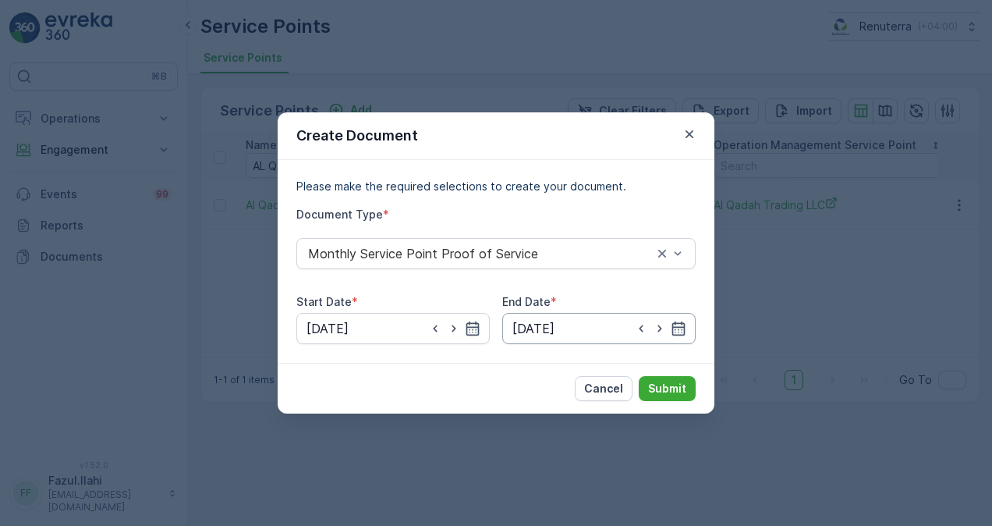
click at [588, 332] on input "28.10.2025" at bounding box center [598, 328] width 193 height 31
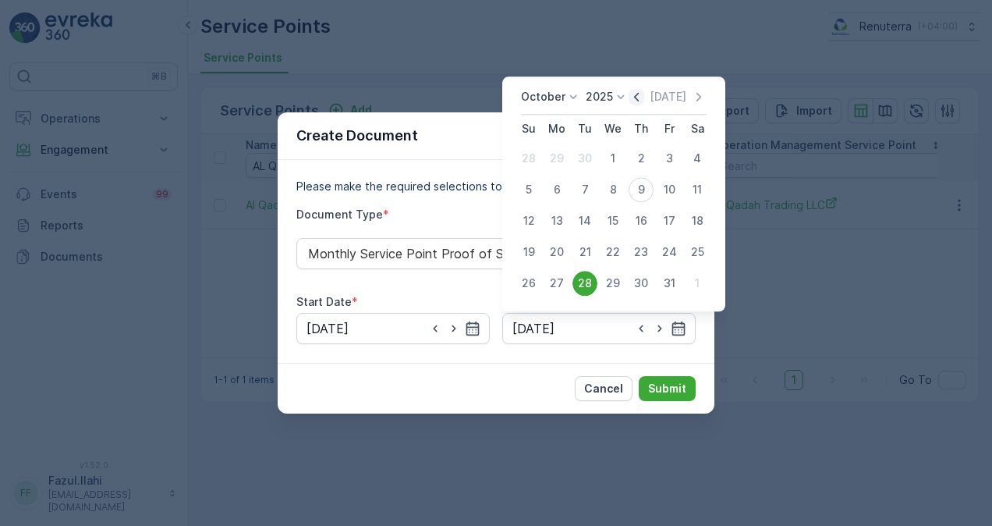
click at [633, 97] on icon "button" at bounding box center [637, 97] width 16 height 16
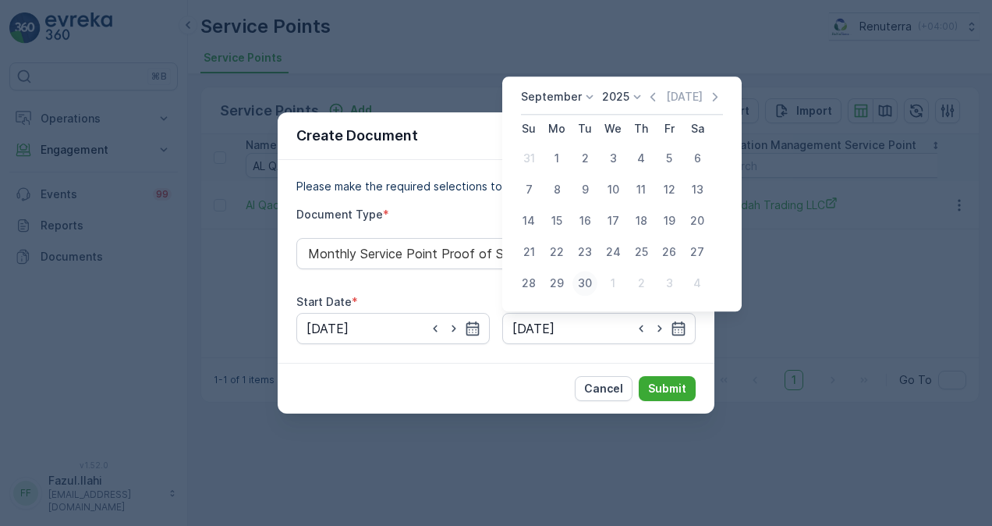
click at [584, 281] on div "30" at bounding box center [585, 283] width 25 height 25
type input "30.09.2025"
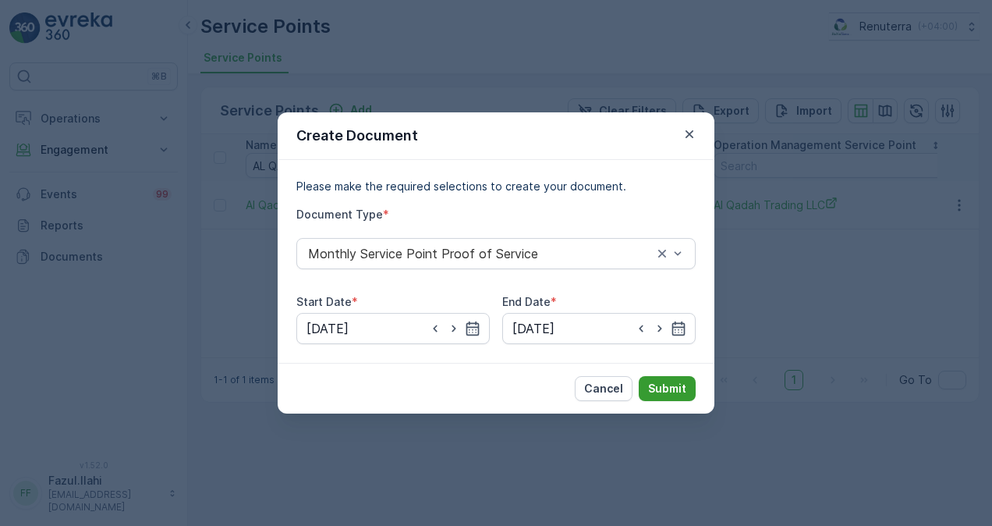
click at [661, 391] on p "Submit" at bounding box center [667, 389] width 38 height 16
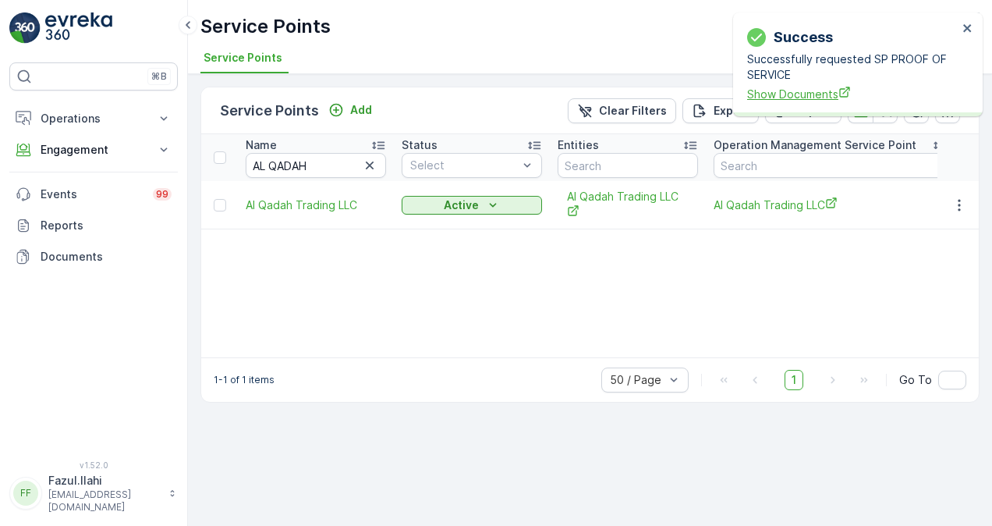
click at [807, 94] on span "Show Documents" at bounding box center [852, 94] width 211 height 16
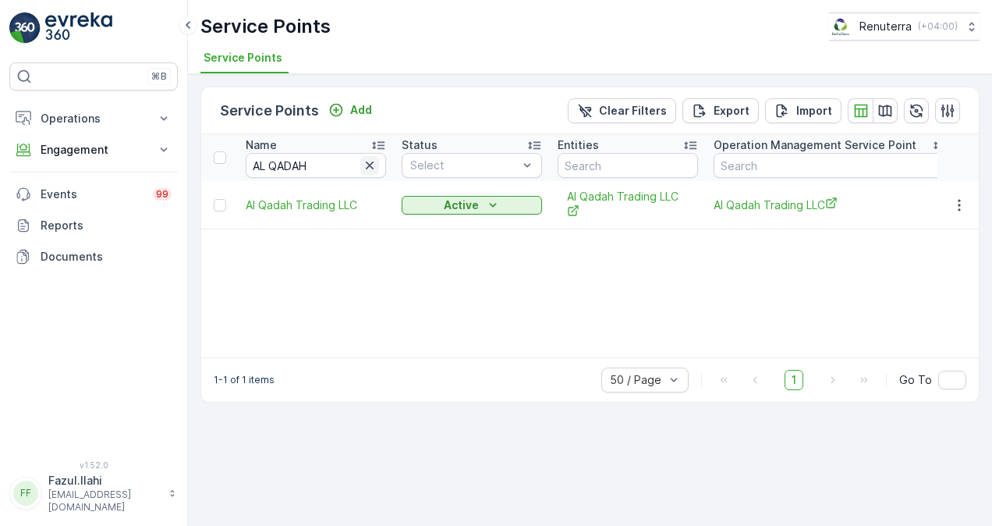
click at [373, 168] on icon "button" at bounding box center [370, 166] width 16 height 16
paste input "Motor World"
type input "Motor World"
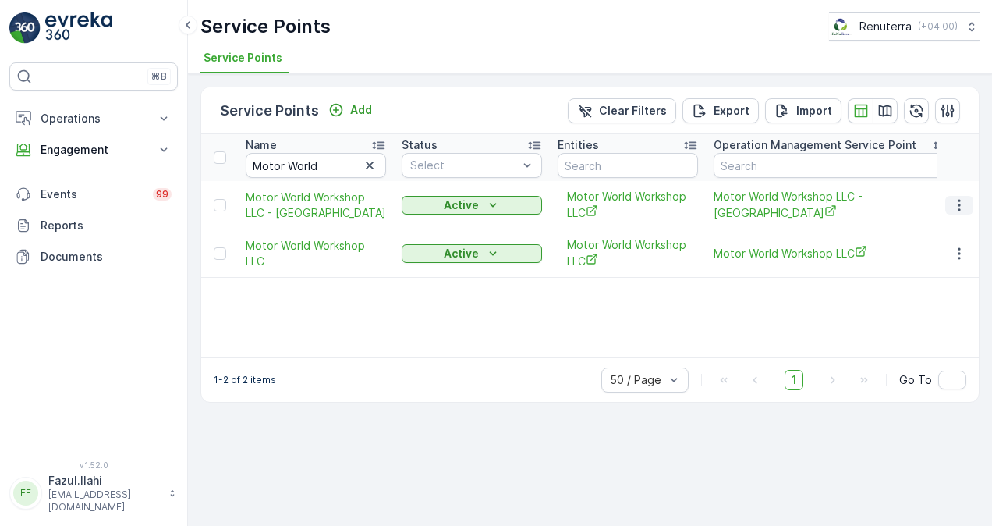
click at [969, 197] on button "button" at bounding box center [959, 205] width 28 height 19
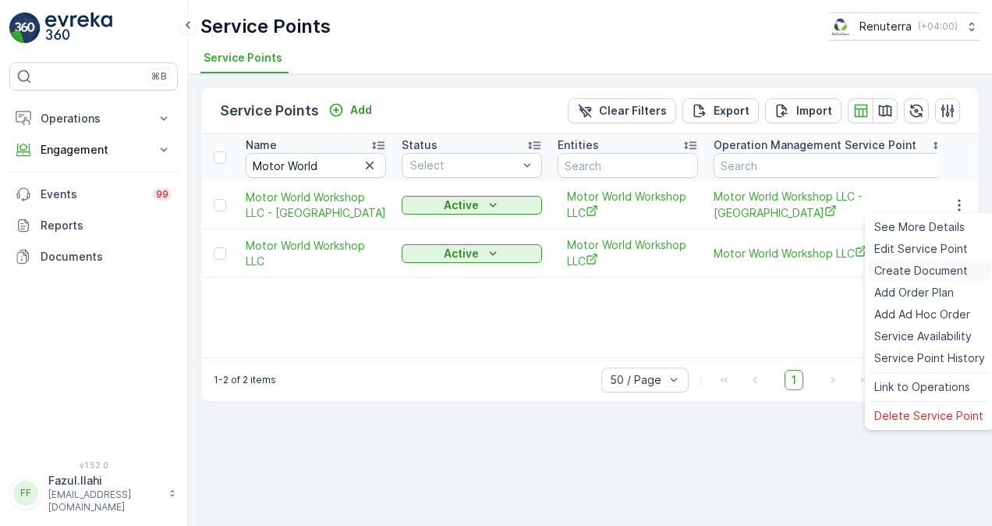
click at [910, 275] on span "Create Document" at bounding box center [921, 271] width 94 height 16
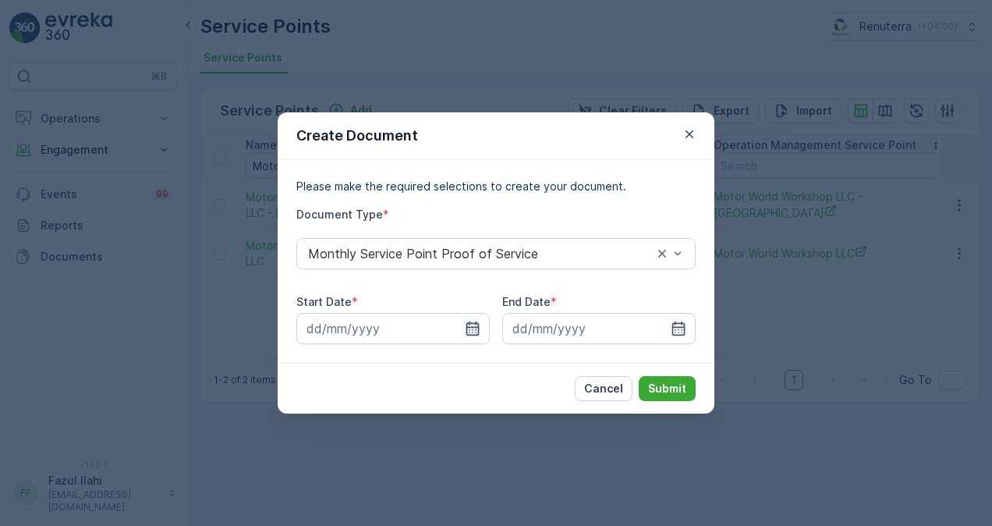
click at [477, 323] on icon "button" at bounding box center [472, 328] width 13 height 14
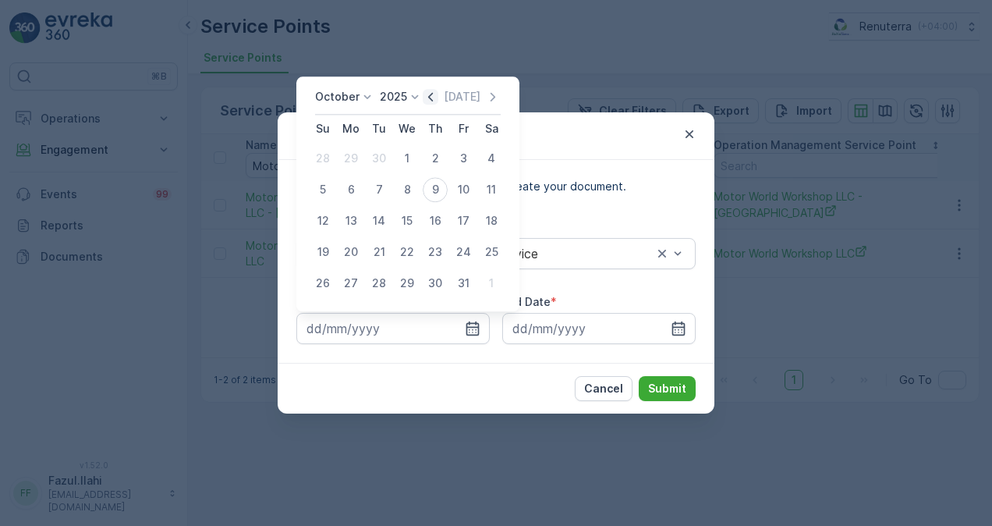
click at [438, 103] on icon "button" at bounding box center [431, 97] width 16 height 16
drag, startPoint x: 349, startPoint y: 152, endPoint x: 667, endPoint y: 231, distance: 327.8
click at [667, 231] on body "⌘B Operations Insights Planning Routes & Tasks Cockpit Settings Engagement Insi…" at bounding box center [496, 263] width 992 height 526
click at [349, 161] on div "1" at bounding box center [351, 158] width 25 height 25
type input "01.09.2025"
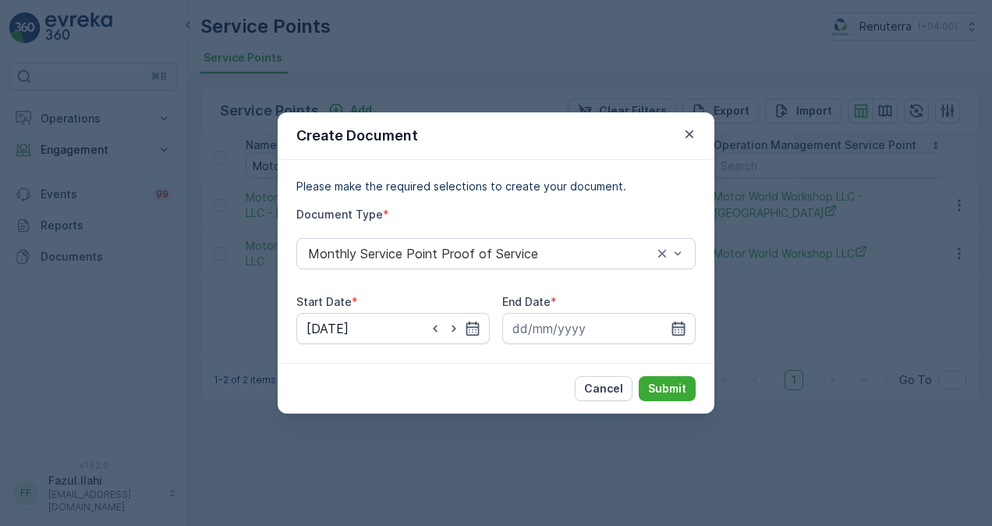
click at [672, 327] on icon "button" at bounding box center [678, 328] width 13 height 14
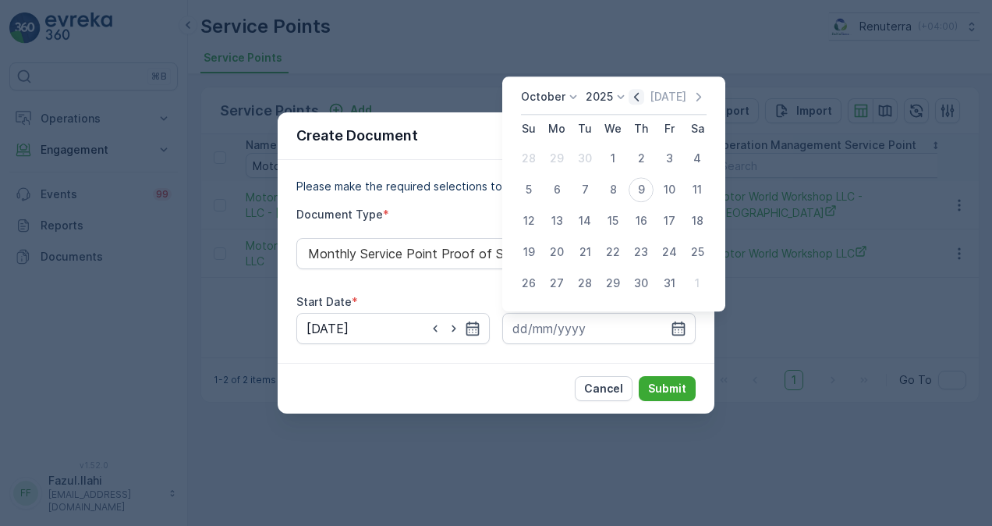
click at [639, 98] on icon "button" at bounding box center [636, 97] width 5 height 9
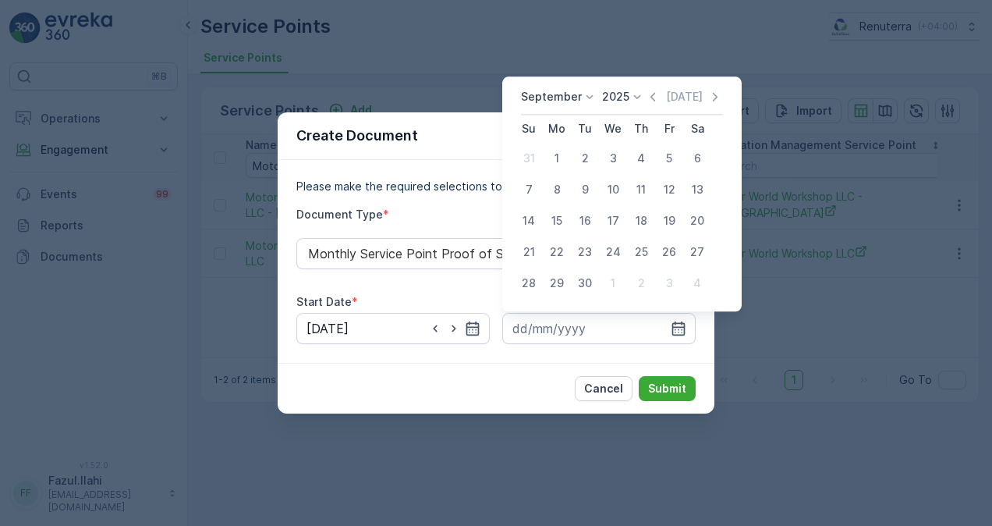
drag, startPoint x: 587, startPoint y: 275, endPoint x: 588, endPoint y: 285, distance: 10.3
click at [588, 285] on div "30" at bounding box center [585, 283] width 25 height 25
type input "30.09.2025"
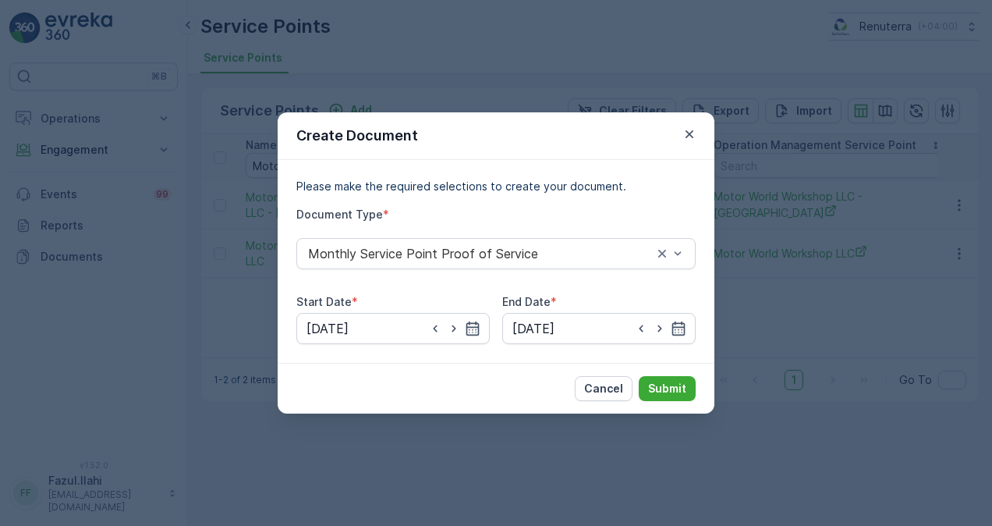
click at [588, 285] on div "Please make the required selections to create your document. Document Type * Mo…" at bounding box center [495, 261] width 399 height 165
click at [664, 388] on p "Submit" at bounding box center [667, 389] width 38 height 16
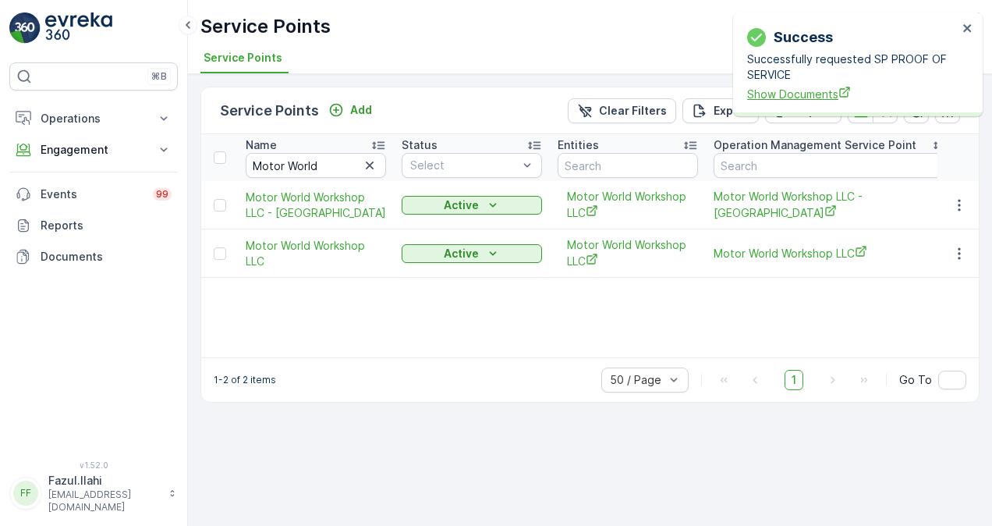
click at [805, 93] on span "Show Documents" at bounding box center [852, 94] width 211 height 16
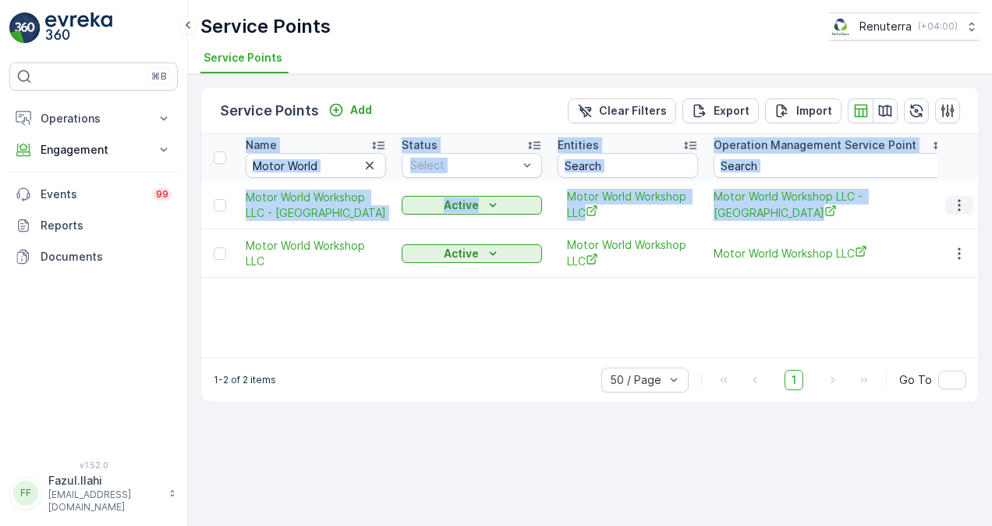
drag, startPoint x: 961, startPoint y: 264, endPoint x: 963, endPoint y: 198, distance: 66.3
drag, startPoint x: 963, startPoint y: 198, endPoint x: 963, endPoint y: 251, distance: 53.0
click at [963, 251] on icon "button" at bounding box center [960, 254] width 16 height 16
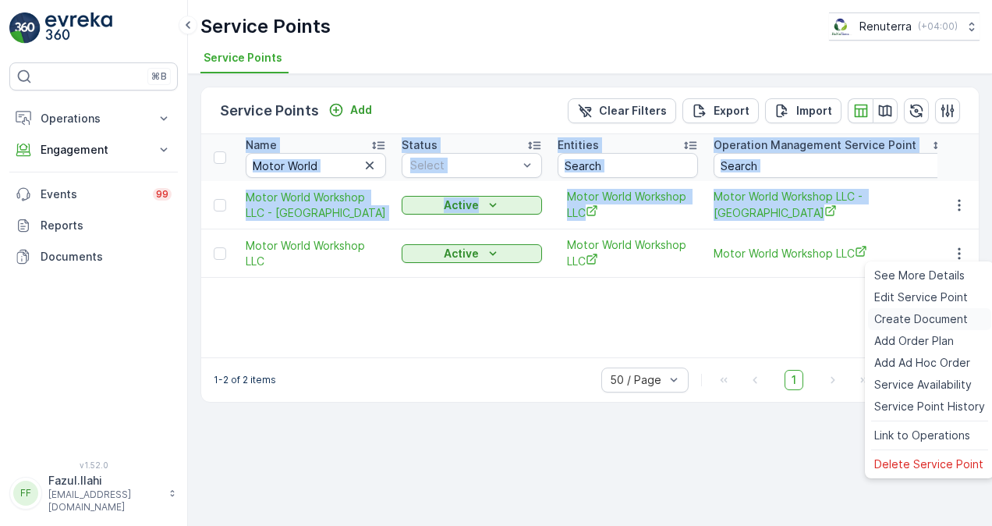
click at [917, 318] on span "Create Document" at bounding box center [921, 319] width 94 height 16
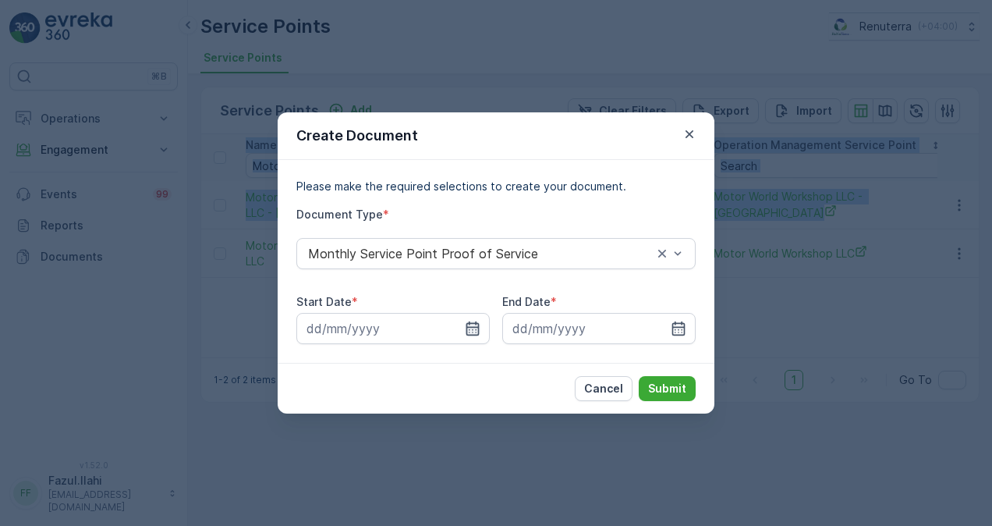
click at [471, 333] on icon "button" at bounding box center [473, 329] width 16 height 16
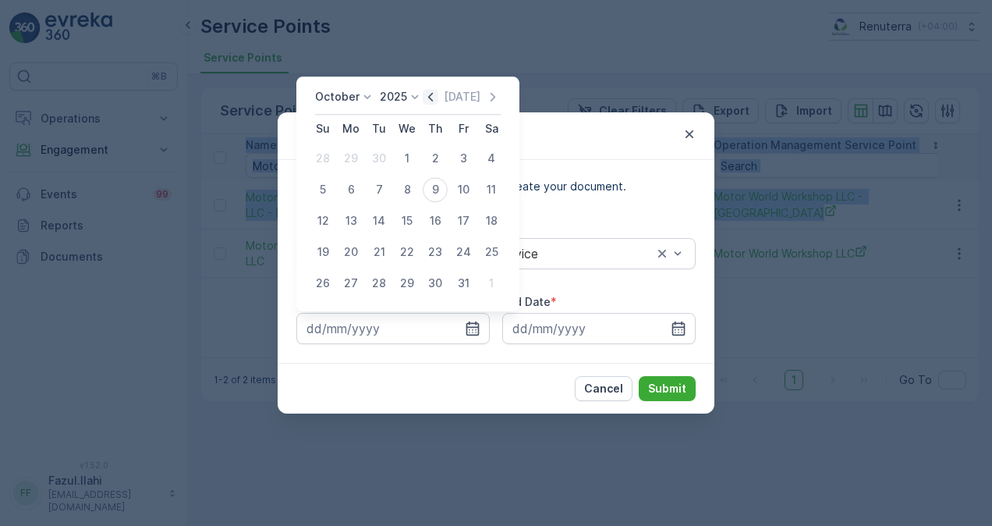
click at [433, 104] on icon "button" at bounding box center [431, 97] width 16 height 16
click at [349, 156] on div "1" at bounding box center [351, 158] width 25 height 25
type input "01.09.2025"
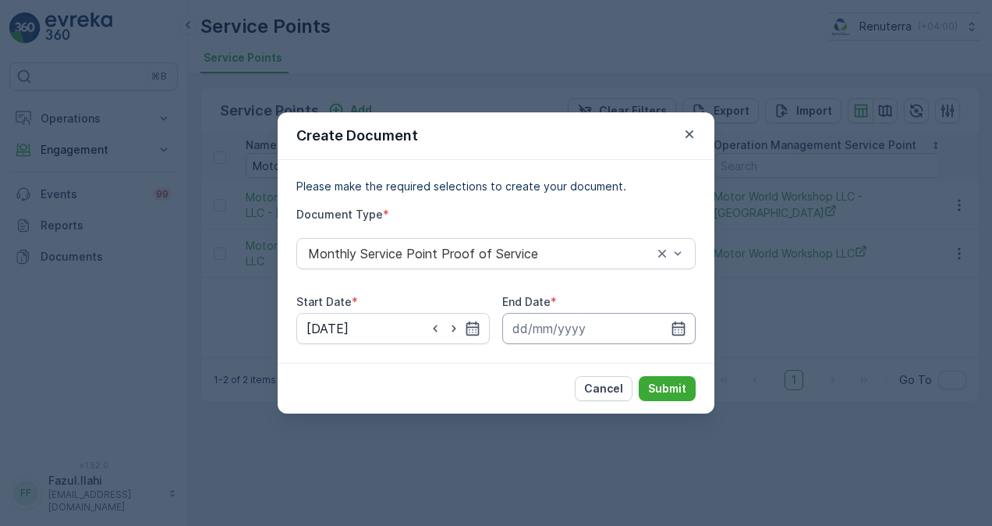
click at [679, 317] on input at bounding box center [598, 328] width 193 height 31
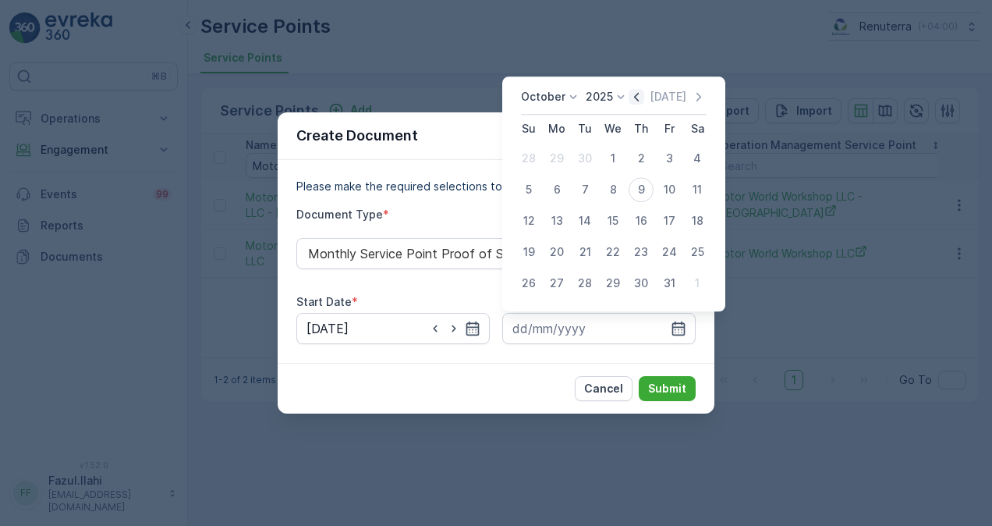
click at [636, 95] on icon "button" at bounding box center [637, 97] width 16 height 16
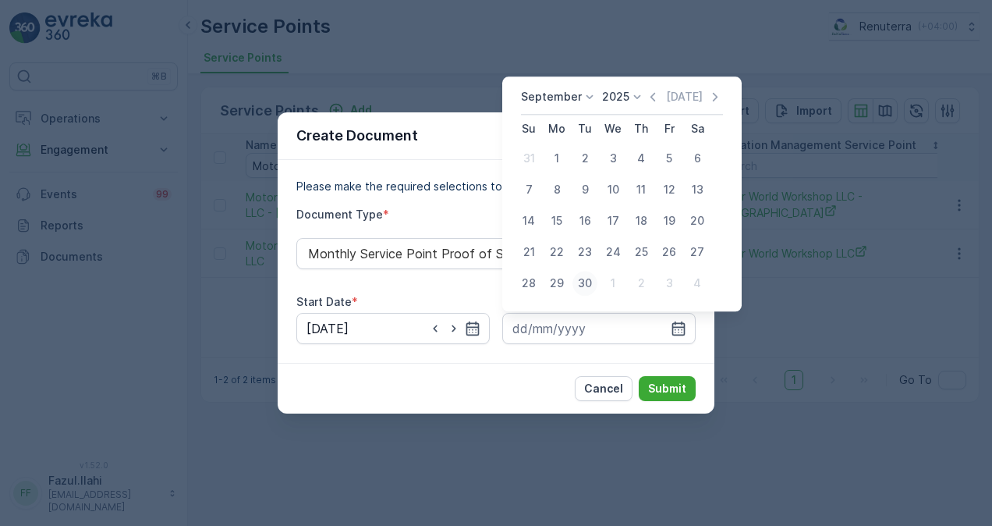
click at [590, 277] on div "30" at bounding box center [585, 283] width 25 height 25
type input "30.09.2025"
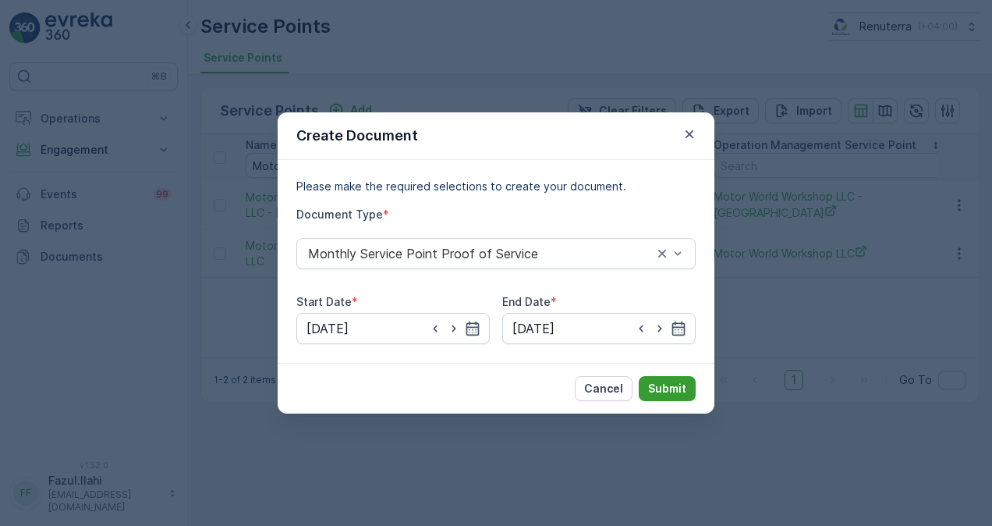
click at [658, 387] on p "Submit" at bounding box center [667, 389] width 38 height 16
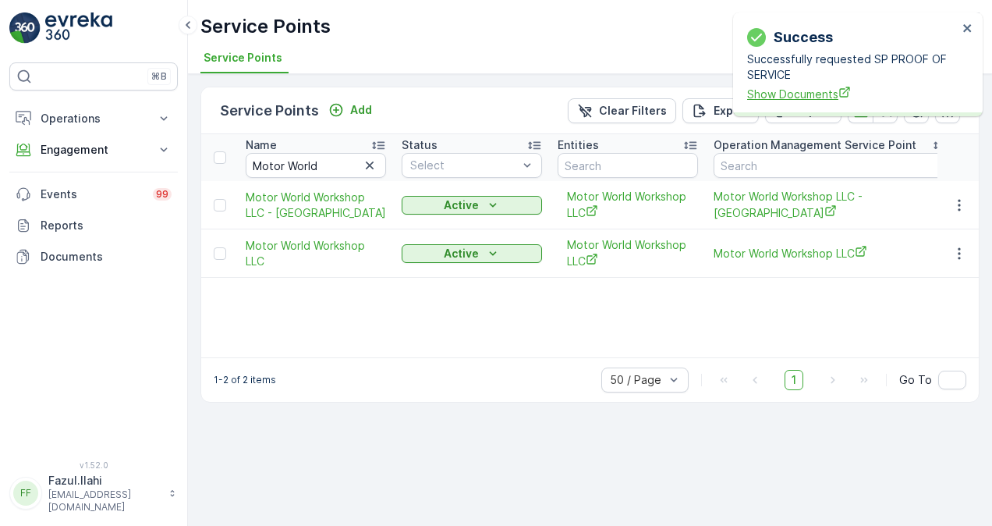
click at [817, 98] on span "Show Documents" at bounding box center [852, 94] width 211 height 16
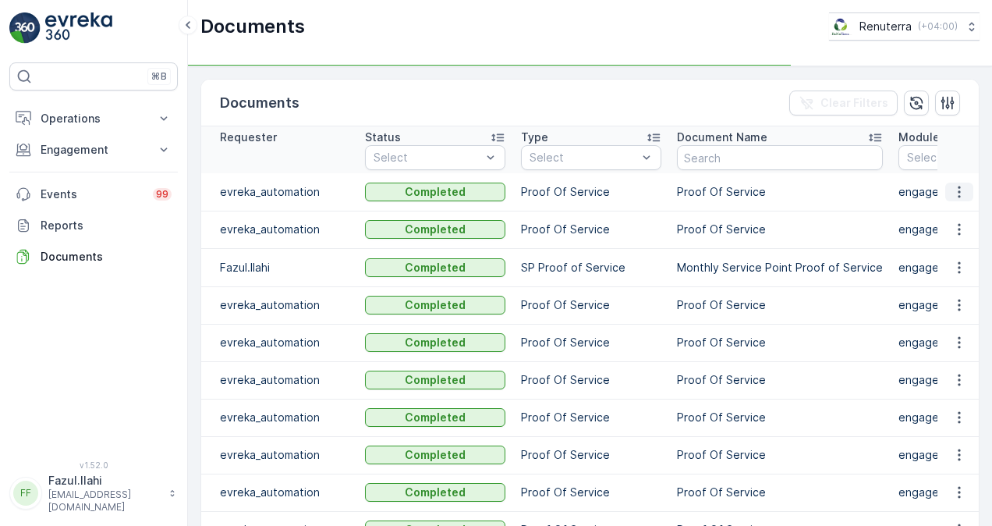
click at [958, 189] on icon "button" at bounding box center [960, 192] width 16 height 16
click at [959, 212] on span "See Details" at bounding box center [955, 215] width 60 height 16
click at [669, 248] on td "Monthly Service Point Proof of Service" at bounding box center [780, 267] width 222 height 38
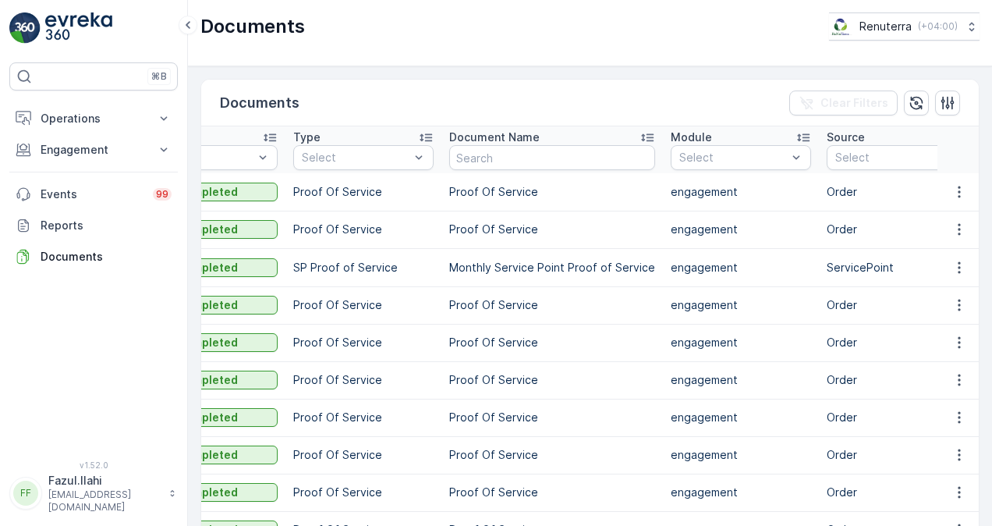
scroll to position [0, 406]
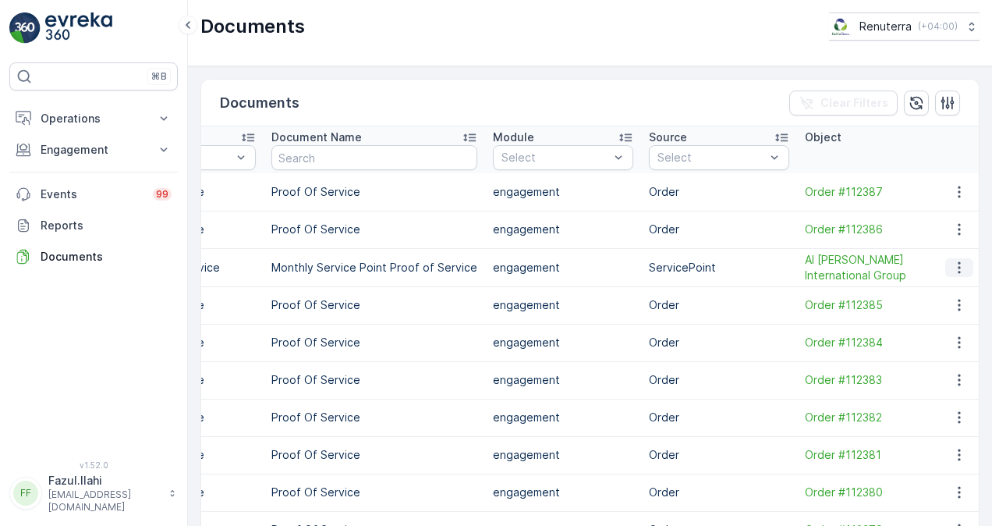
click at [959, 265] on icon "button" at bounding box center [960, 268] width 16 height 16
click at [948, 280] on div "See Details" at bounding box center [955, 289] width 73 height 22
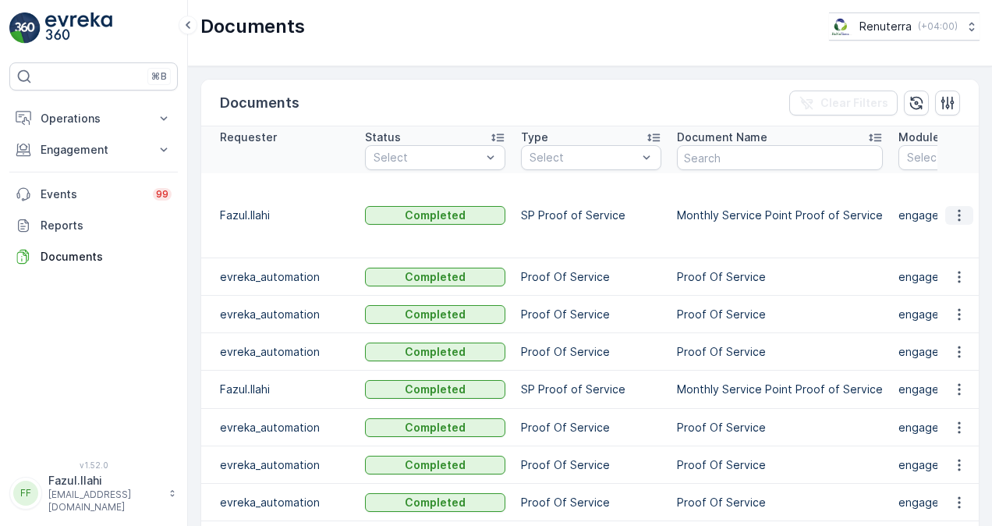
click at [953, 208] on icon "button" at bounding box center [960, 215] width 16 height 16
click at [956, 234] on span "See Details" at bounding box center [955, 230] width 60 height 16
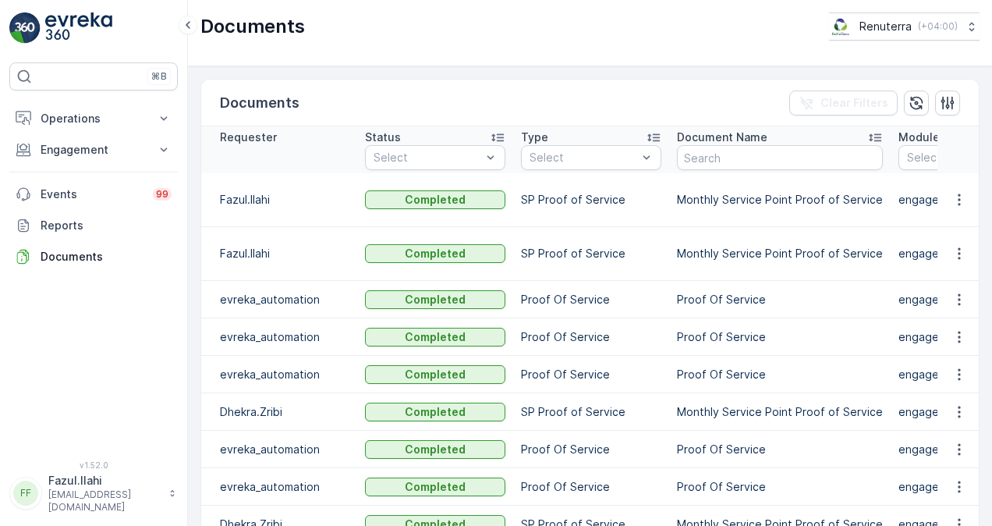
click at [961, 207] on button "button" at bounding box center [959, 199] width 28 height 19
click at [957, 223] on td at bounding box center [959, 200] width 42 height 54
click at [949, 215] on td at bounding box center [959, 200] width 42 height 54
click at [954, 200] on icon "button" at bounding box center [960, 200] width 16 height 16
click at [962, 218] on span "See Details" at bounding box center [955, 222] width 60 height 16
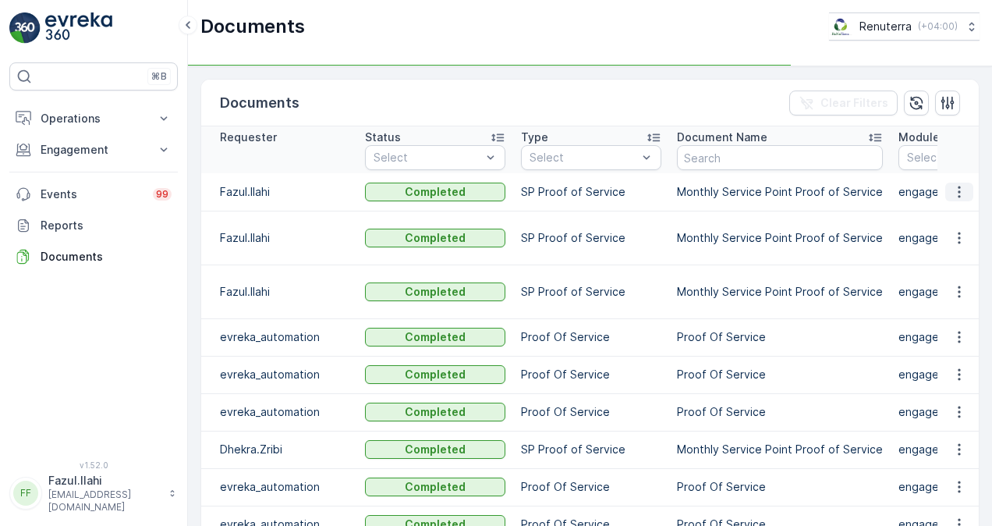
click at [956, 187] on icon "button" at bounding box center [960, 192] width 16 height 16
click at [957, 211] on td at bounding box center [959, 238] width 42 height 54
click at [962, 190] on icon "button" at bounding box center [960, 192] width 16 height 16
click at [960, 214] on span "See Details" at bounding box center [955, 215] width 60 height 16
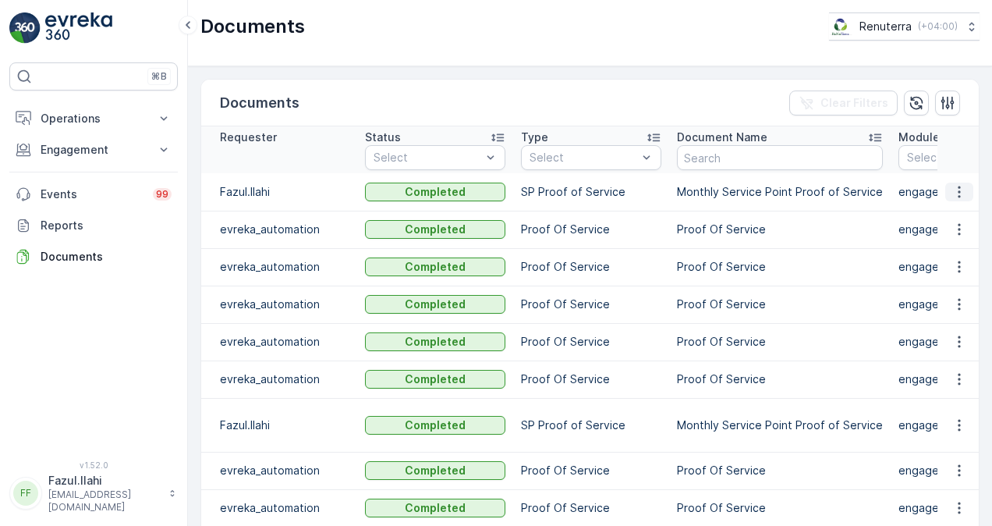
click at [953, 187] on icon "button" at bounding box center [960, 192] width 16 height 16
click at [950, 208] on span "See Details" at bounding box center [955, 215] width 60 height 16
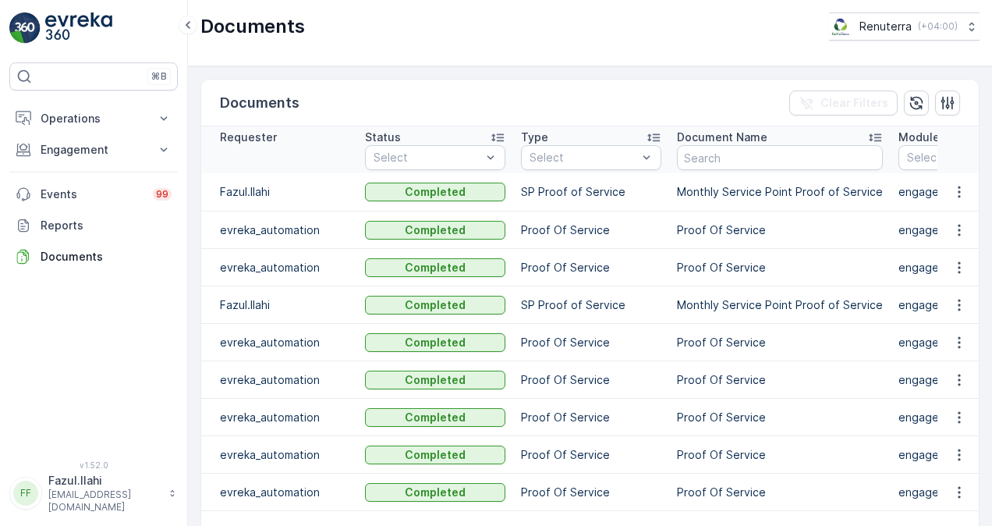
click at [956, 204] on td at bounding box center [959, 192] width 42 height 38
click at [959, 197] on icon "button" at bounding box center [960, 192] width 16 height 16
click at [928, 226] on ul "See Details" at bounding box center [955, 214] width 79 height 28
click at [932, 212] on span "See Details" at bounding box center [955, 215] width 60 height 16
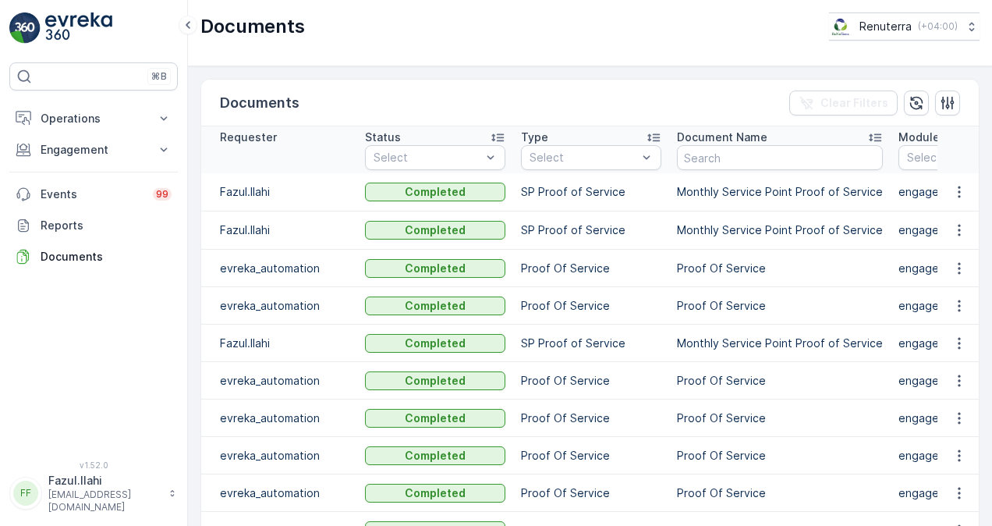
click at [957, 204] on td at bounding box center [959, 192] width 42 height 38
click at [958, 191] on icon "button" at bounding box center [959, 192] width 2 height 12
click at [945, 212] on span "See Details" at bounding box center [955, 215] width 60 height 16
